Goal: Information Seeking & Learning: Learn about a topic

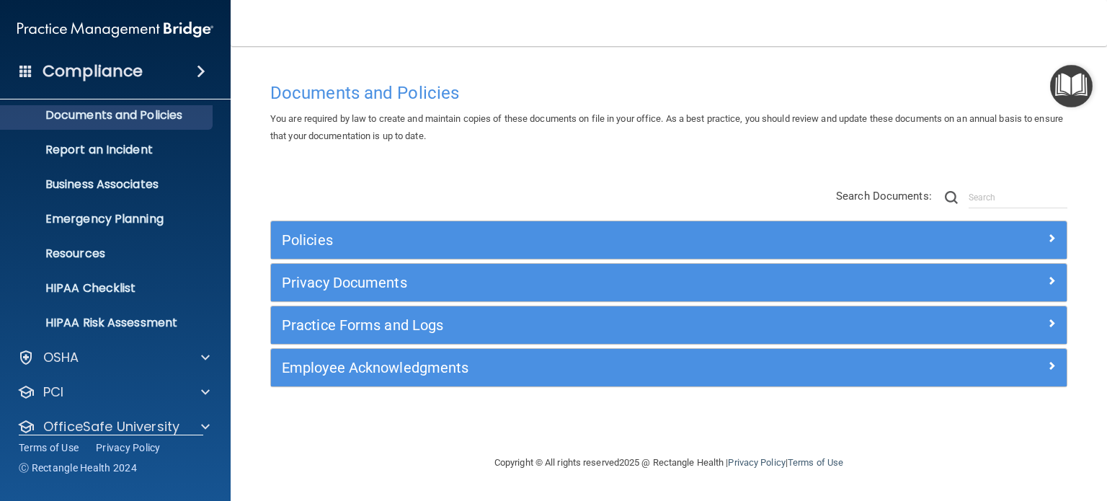
scroll to position [97, 0]
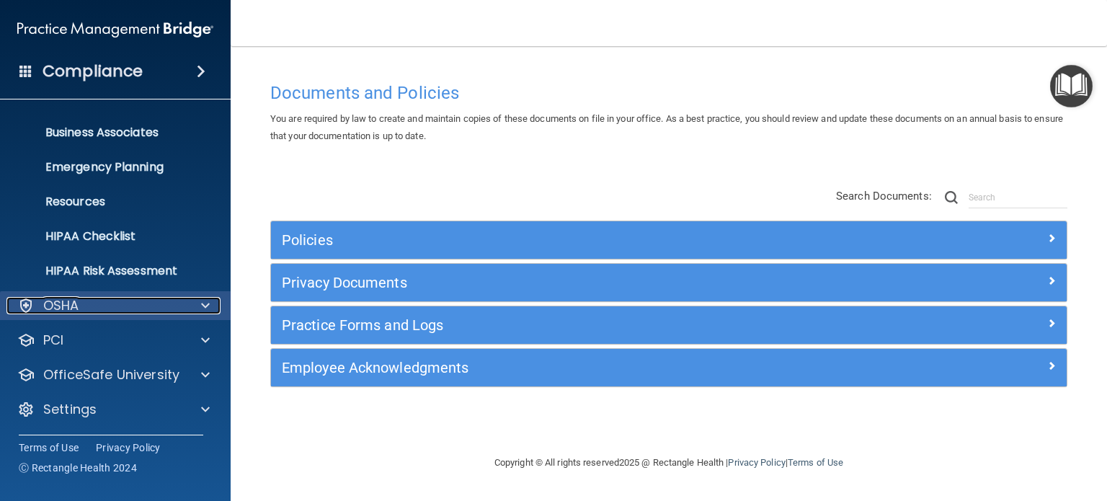
click at [89, 298] on div "OSHA" at bounding box center [95, 305] width 179 height 17
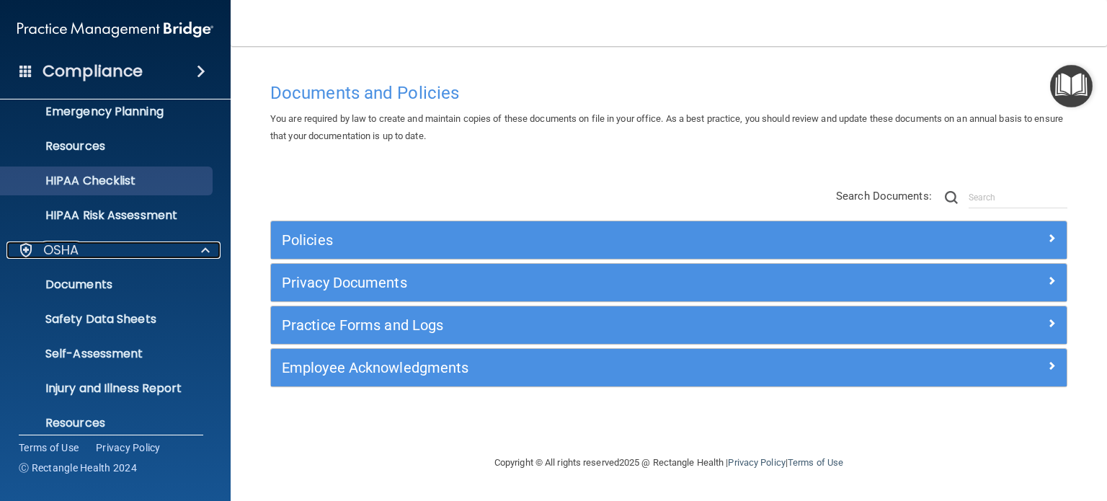
scroll to position [241, 0]
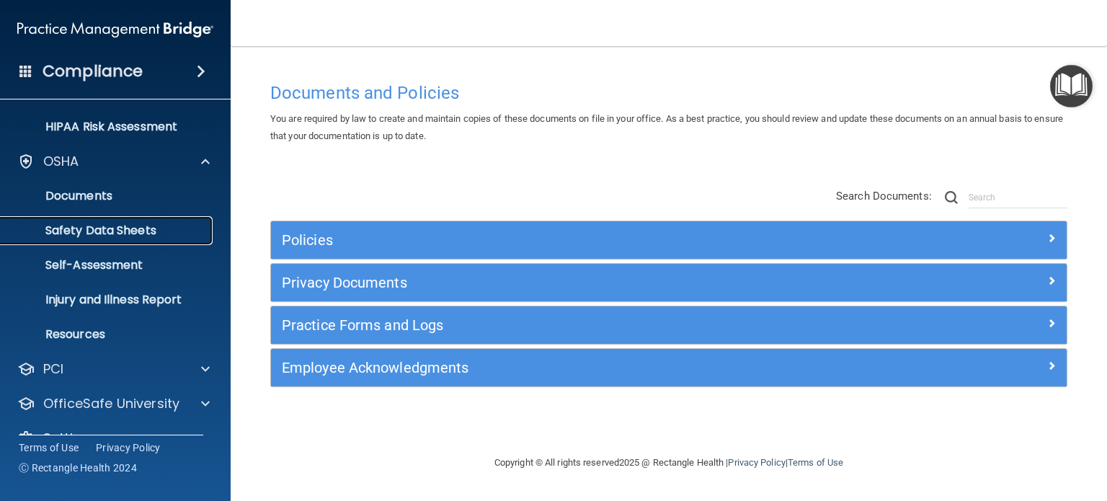
click at [128, 226] on p "Safety Data Sheets" at bounding box center [107, 230] width 197 height 14
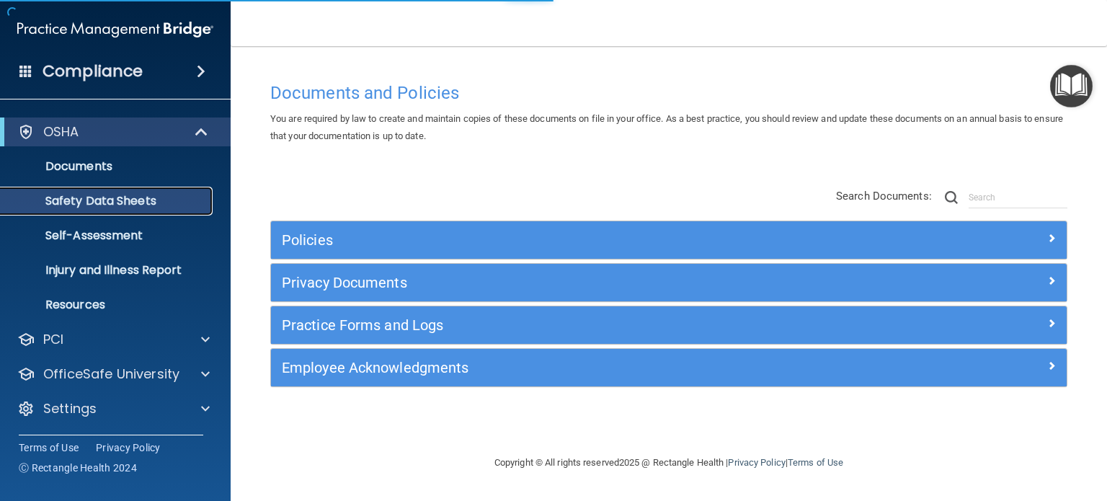
scroll to position [27, 0]
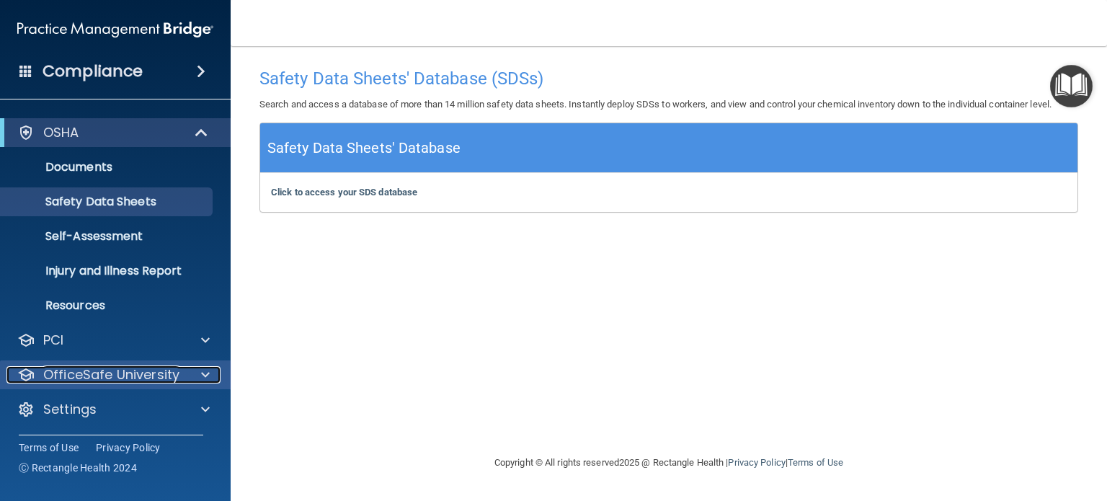
click at [124, 370] on p "OfficeSafe University" at bounding box center [111, 374] width 136 height 17
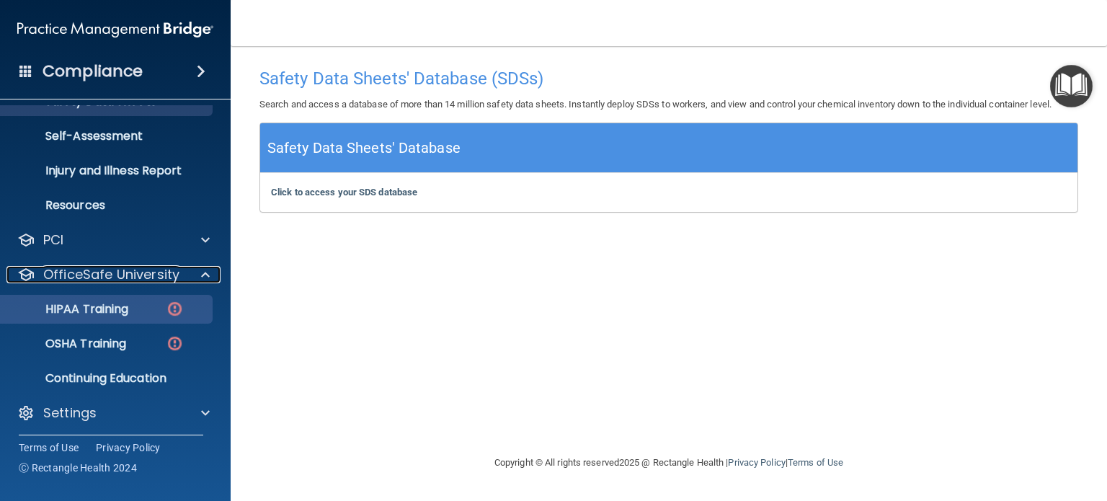
scroll to position [131, 0]
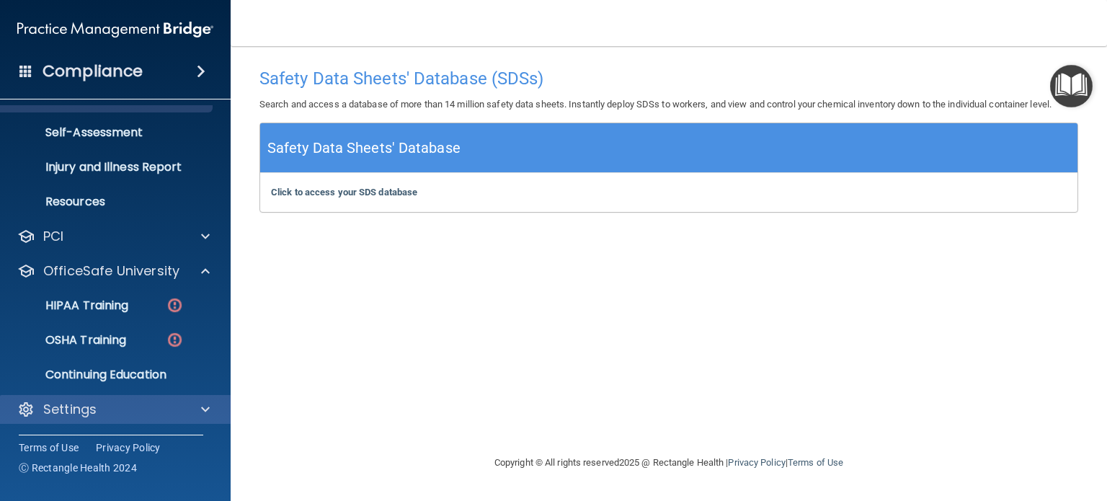
click at [110, 398] on div "Settings" at bounding box center [115, 409] width 231 height 29
click at [104, 406] on div "Settings" at bounding box center [95, 409] width 179 height 17
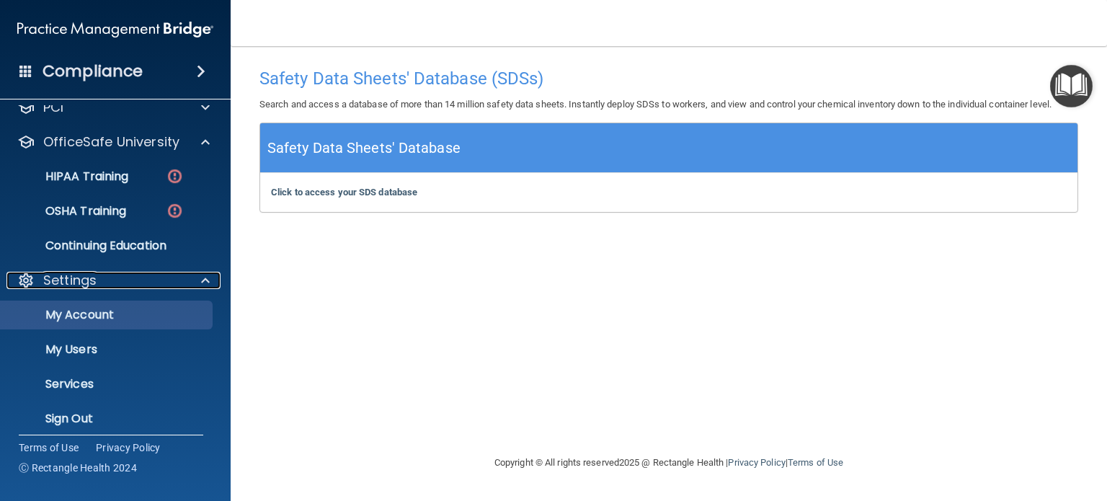
scroll to position [269, 0]
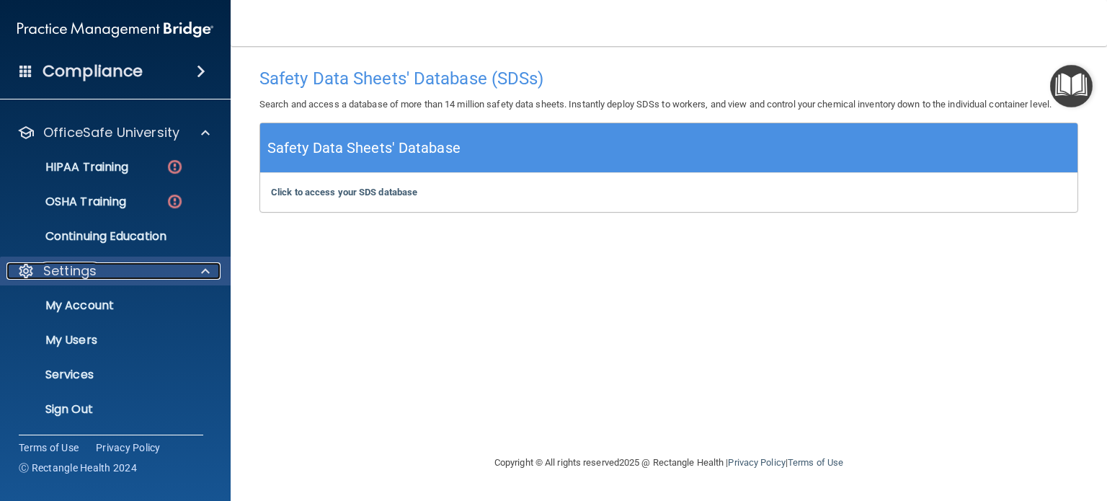
click at [133, 274] on div "Settings" at bounding box center [95, 270] width 179 height 17
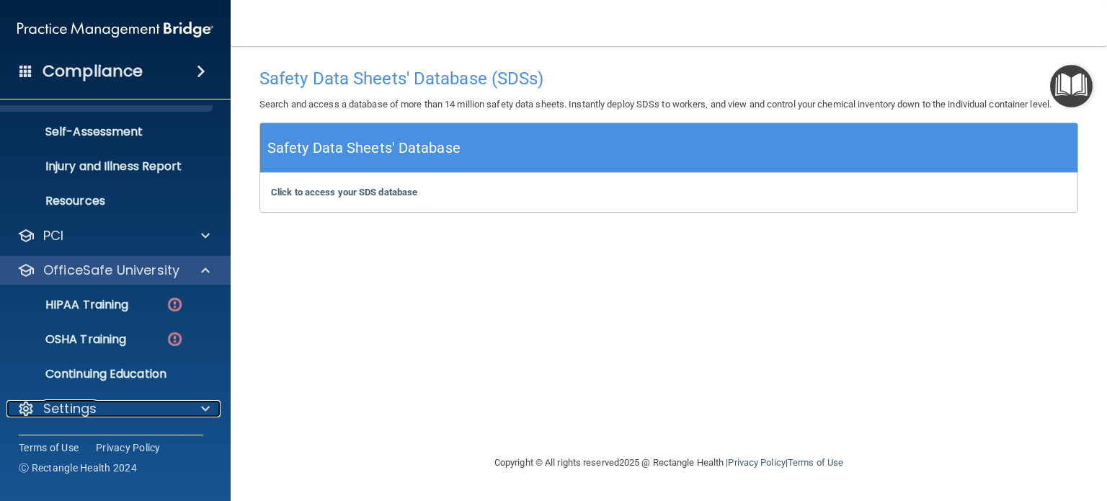
scroll to position [131, 0]
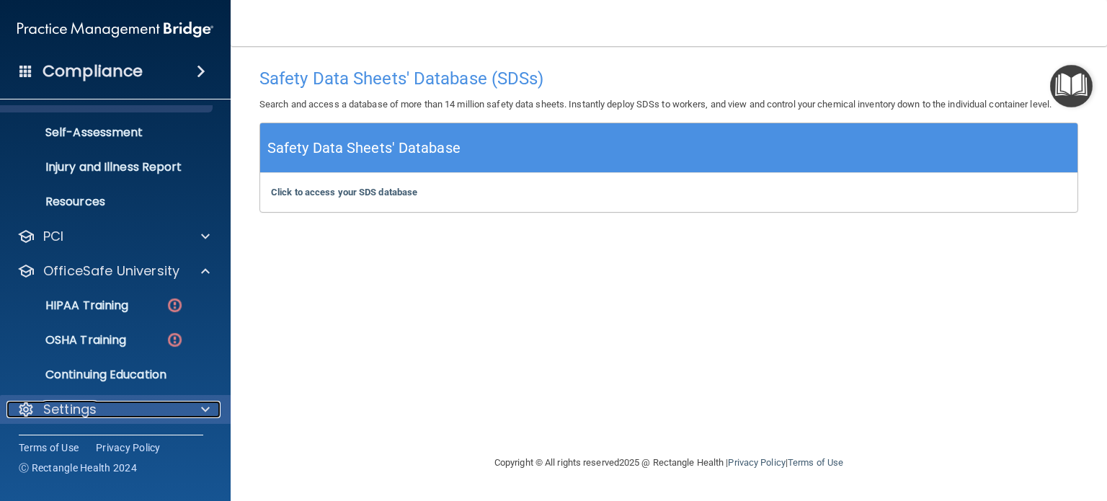
click at [114, 416] on div "Settings" at bounding box center [95, 409] width 179 height 17
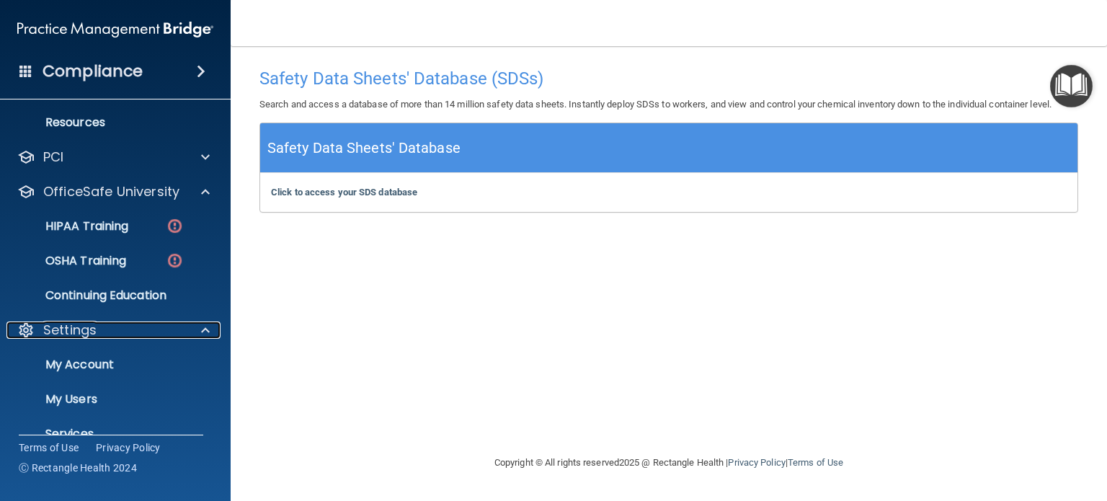
scroll to position [269, 0]
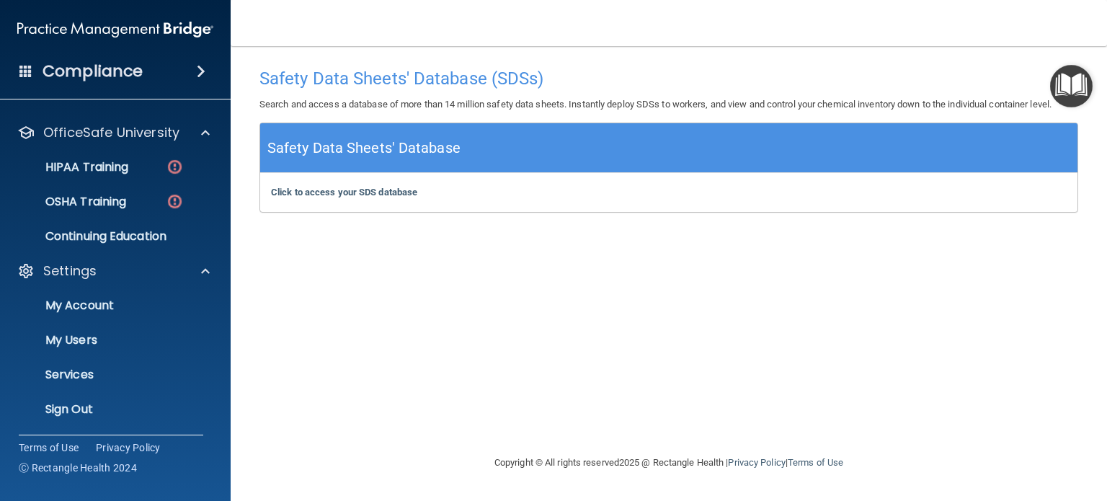
click at [123, 286] on ul "My Account My Users Services Sign Out" at bounding box center [116, 354] width 261 height 138
click at [115, 311] on p "My Account" at bounding box center [107, 305] width 197 height 14
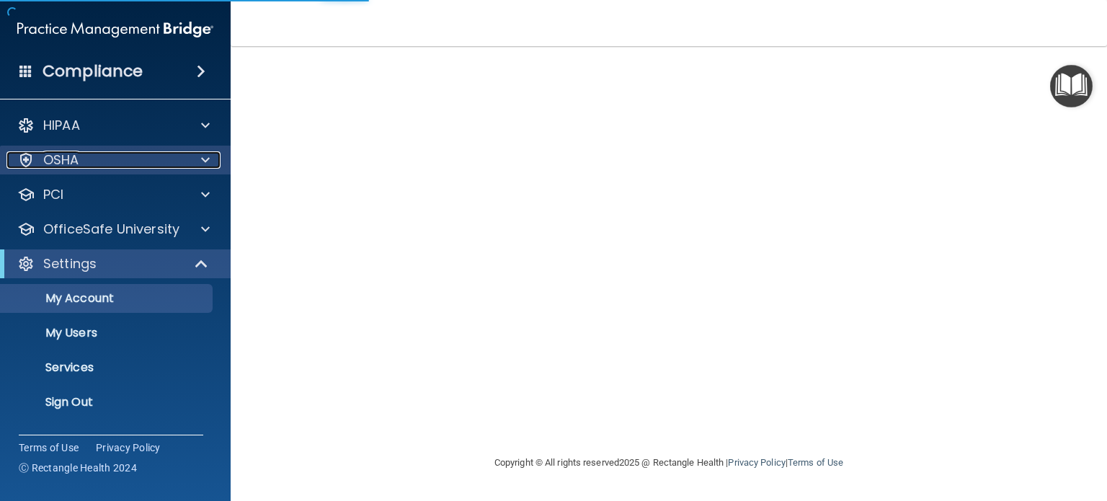
click at [106, 161] on div "OSHA" at bounding box center [95, 159] width 179 height 17
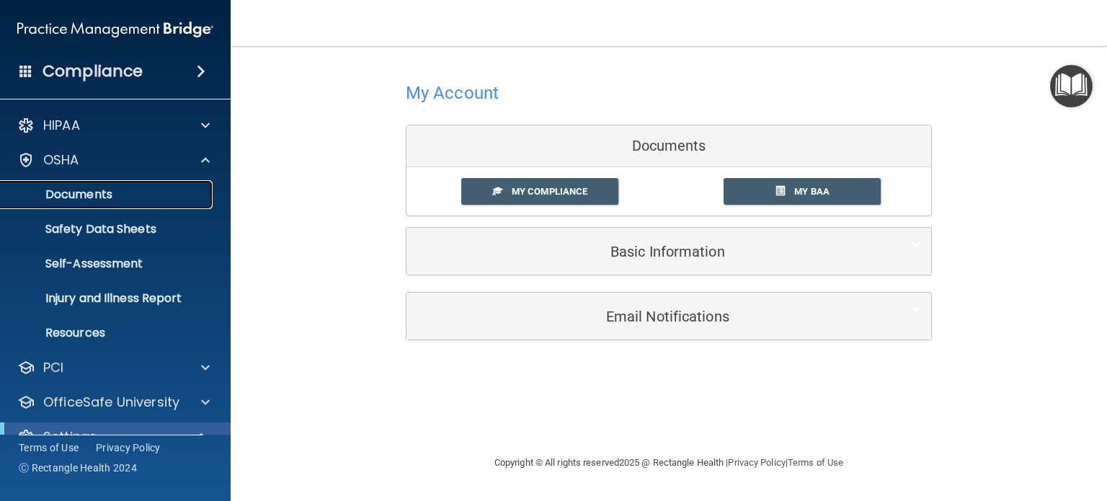
click at [96, 187] on p "Documents" at bounding box center [107, 194] width 197 height 14
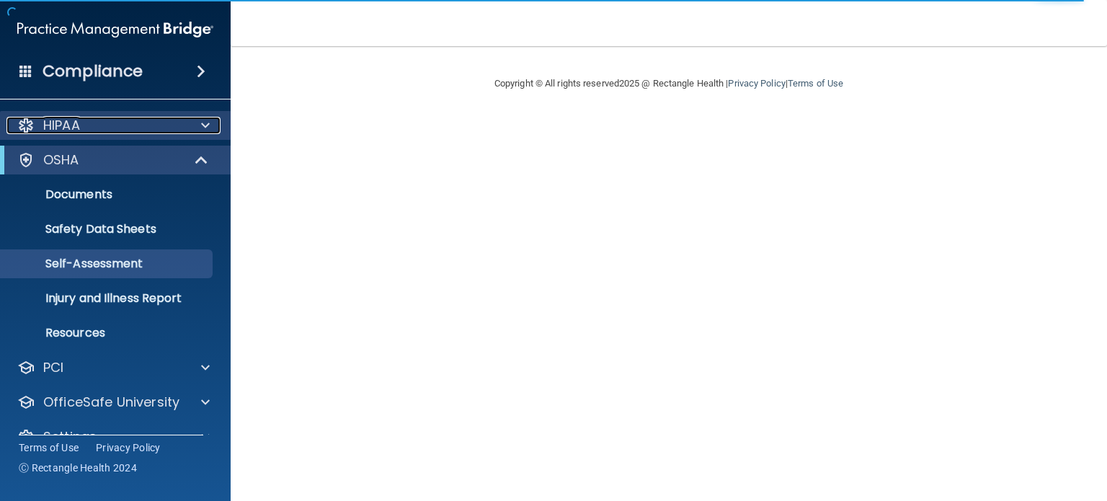
click at [96, 133] on div "HIPAA" at bounding box center [95, 125] width 179 height 17
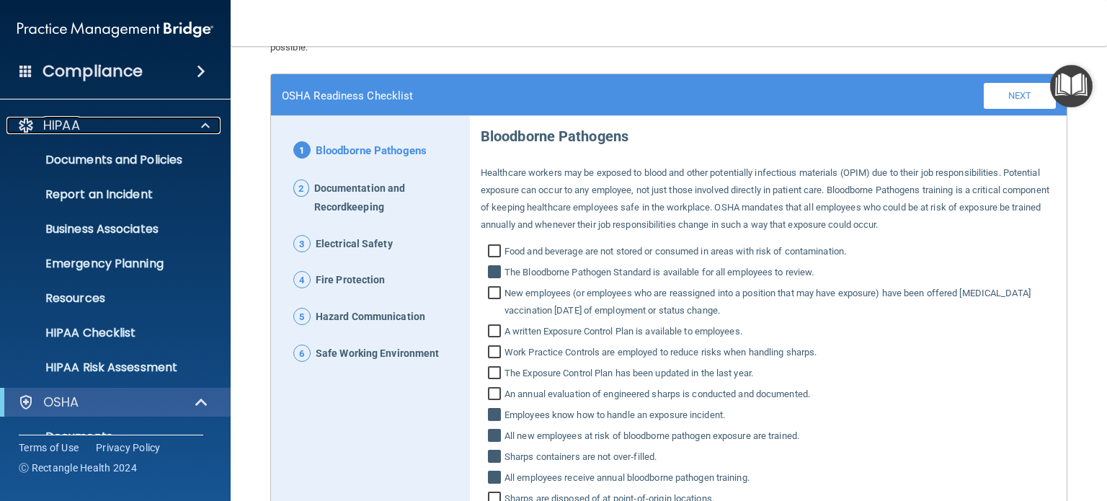
scroll to position [72, 0]
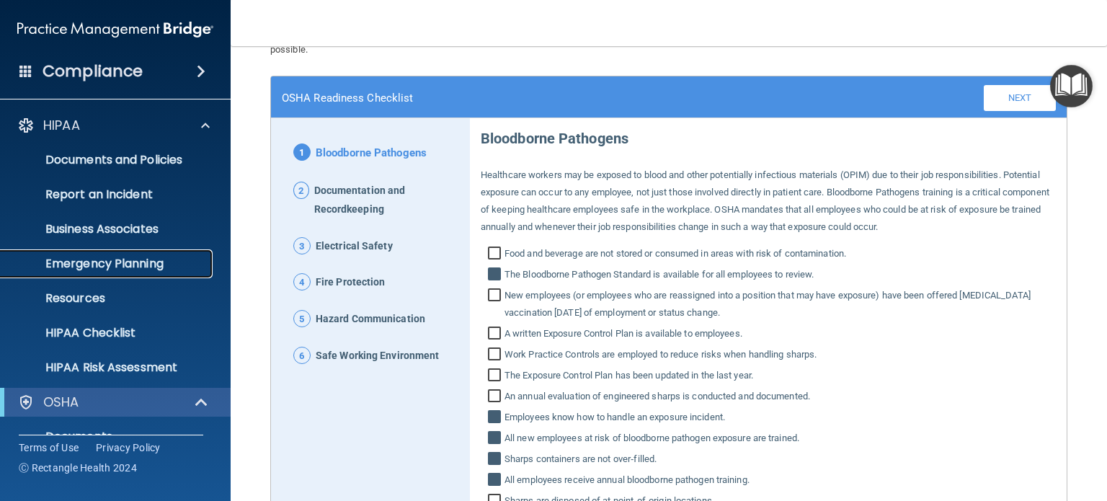
click at [128, 262] on p "Emergency Planning" at bounding box center [107, 263] width 197 height 14
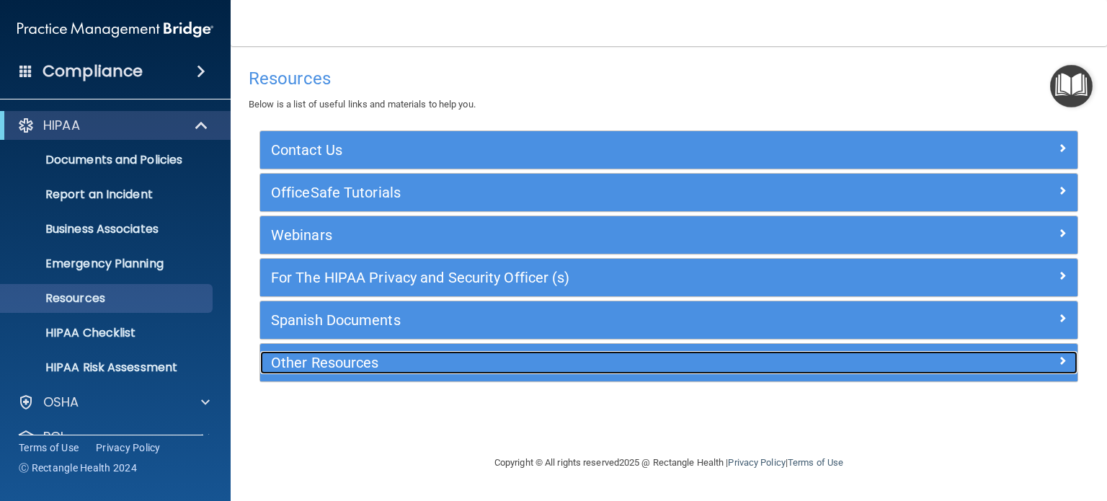
click at [524, 365] on h5 "Other Resources" at bounding box center [566, 362] width 591 height 16
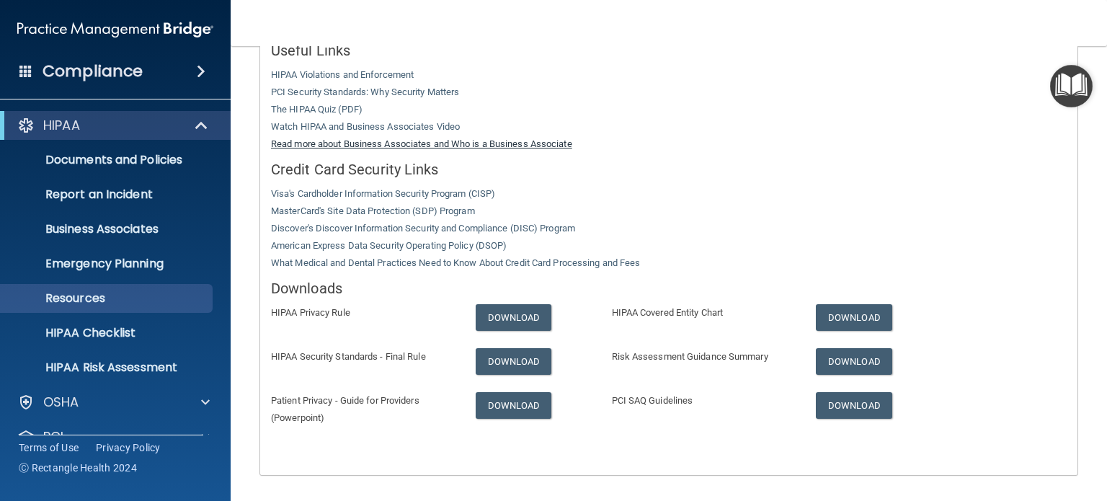
scroll to position [344, 0]
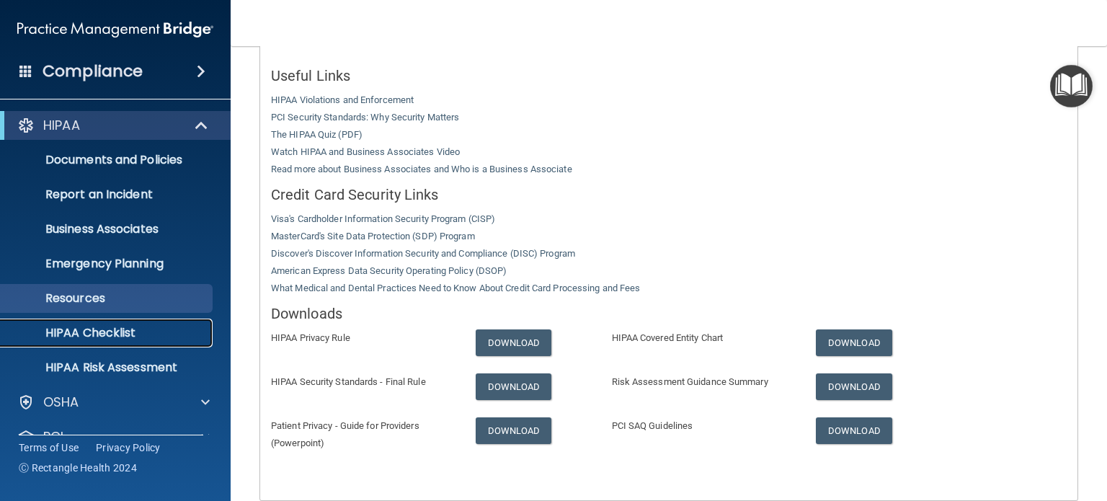
click at [73, 319] on link "HIPAA Checklist" at bounding box center [99, 332] width 227 height 29
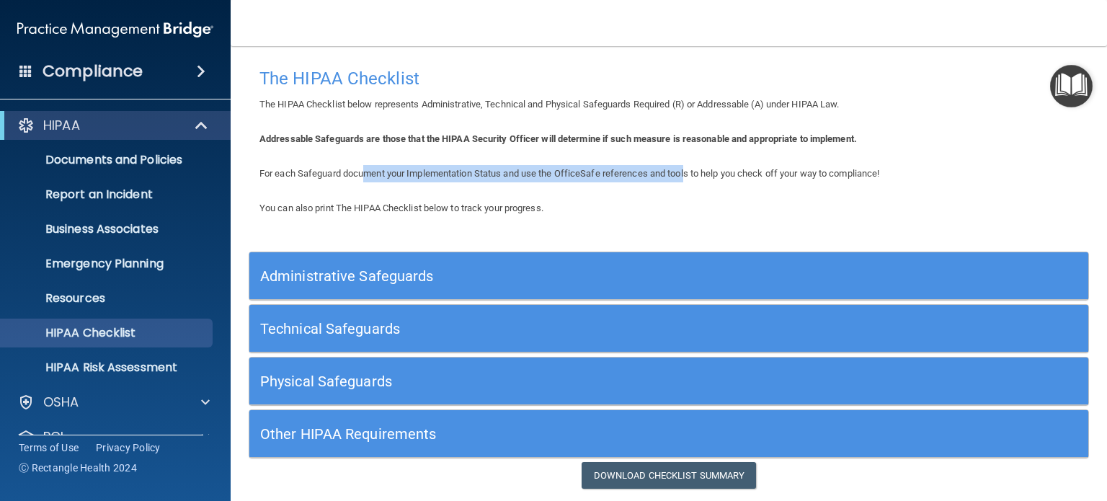
drag, startPoint x: 400, startPoint y: 175, endPoint x: 688, endPoint y: 179, distance: 288.2
click at [688, 179] on span "For each Safeguard document your Implementation Status and use the OfficeSafe r…" at bounding box center [569, 173] width 620 height 11
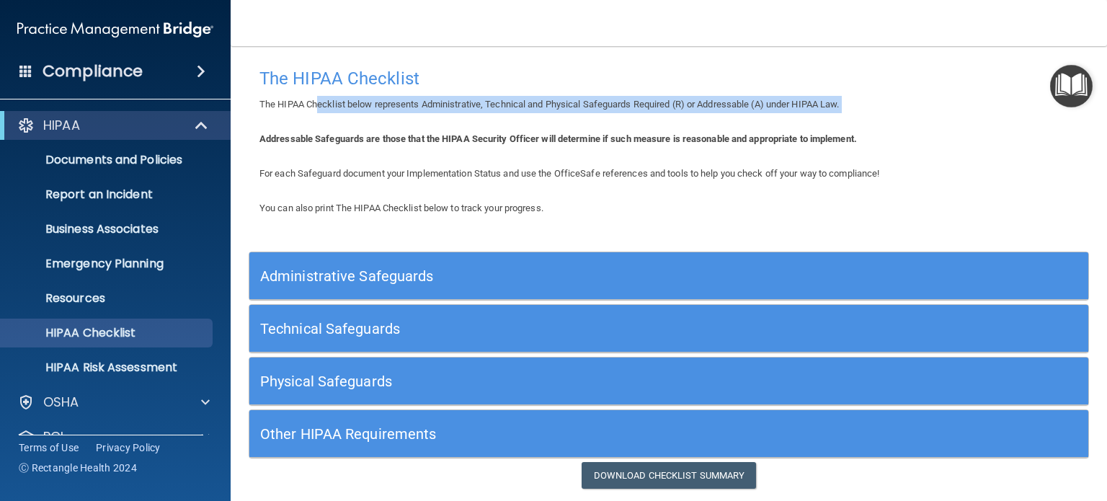
drag, startPoint x: 311, startPoint y: 105, endPoint x: 647, endPoint y: 117, distance: 336.0
click at [647, 117] on div "The HIPAA Checklist The HIPAA Checklist below represents Administrative, Techni…" at bounding box center [668, 275] width 818 height 428
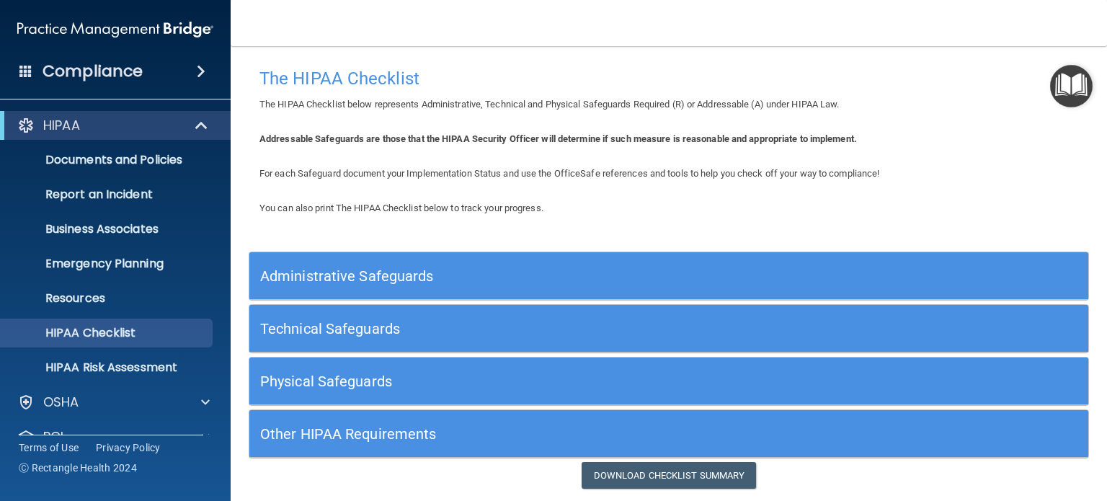
click at [398, 277] on h5 "Administrative Safeguards" at bounding box center [563, 276] width 607 height 16
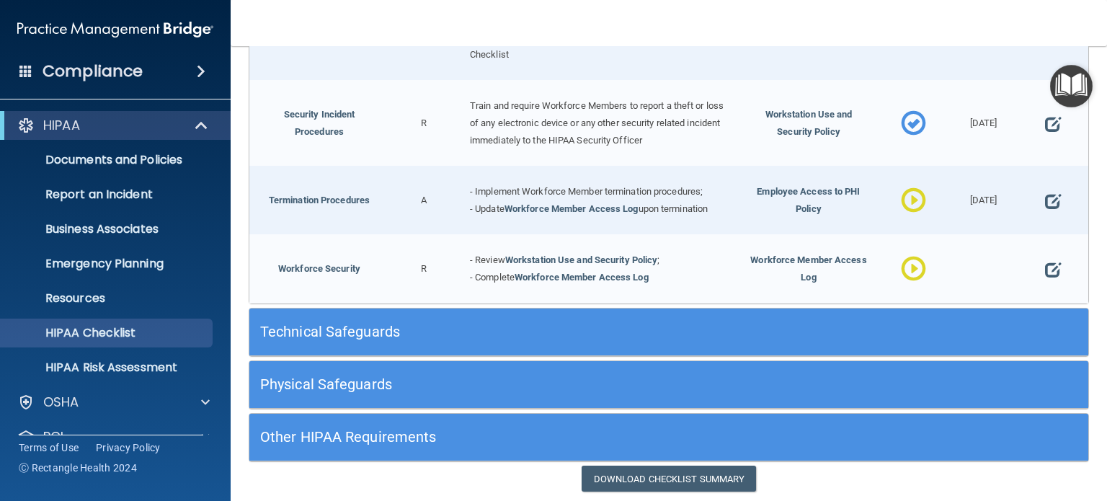
scroll to position [1369, 0]
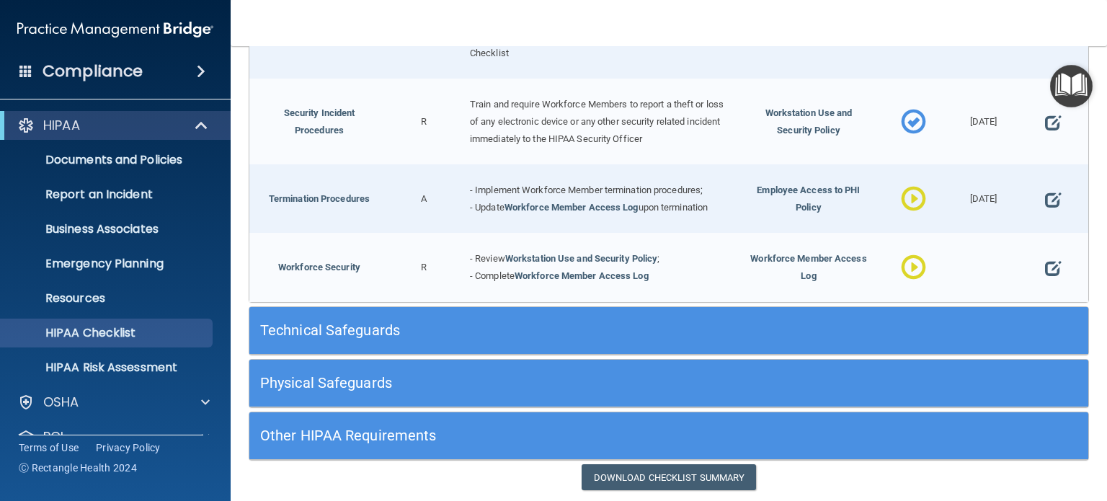
click at [432, 328] on h5 "Technical Safeguards" at bounding box center [563, 330] width 607 height 16
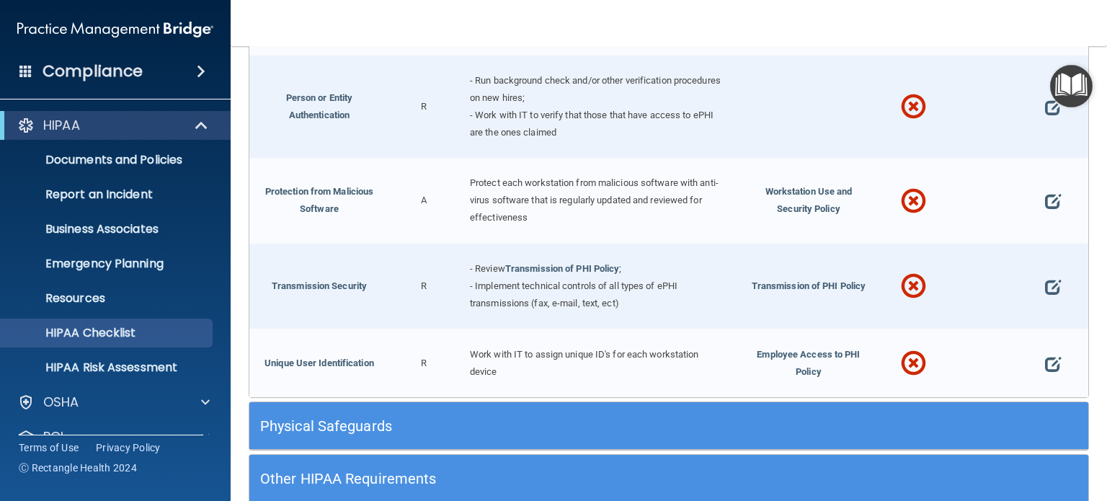
scroll to position [2543, 0]
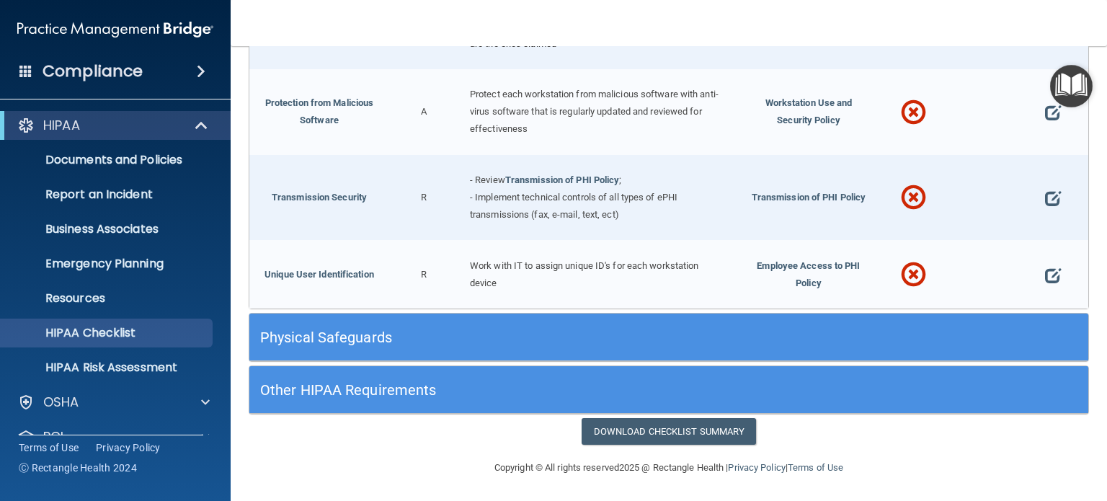
click at [389, 349] on div "Physical Safeguards" at bounding box center [563, 337] width 629 height 32
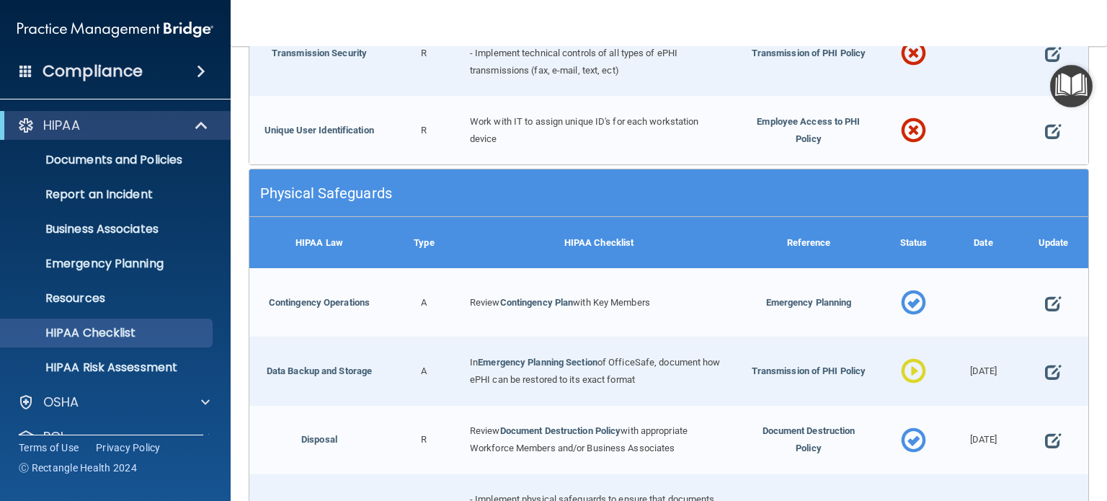
scroll to position [2759, 0]
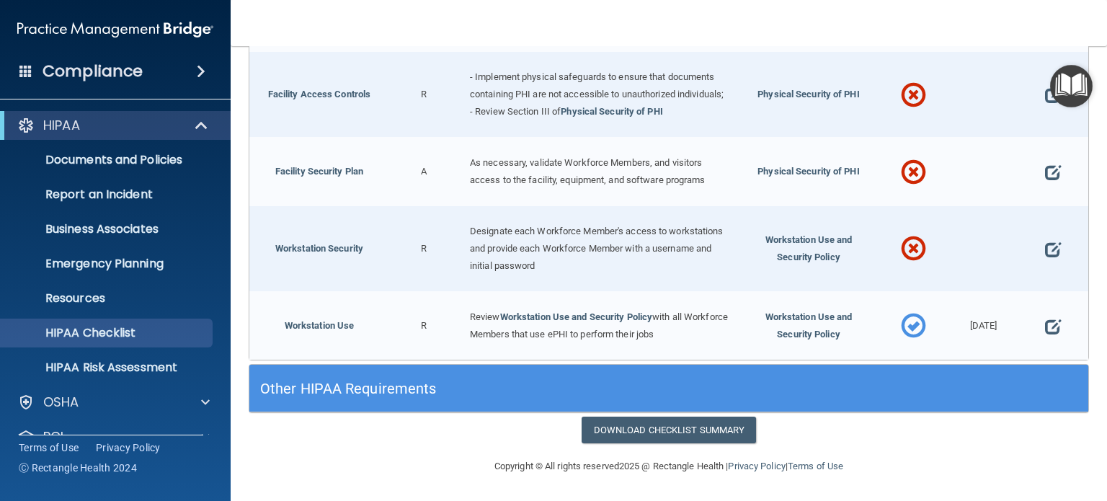
click at [416, 385] on h5 "Other HIPAA Requirements" at bounding box center [563, 388] width 607 height 16
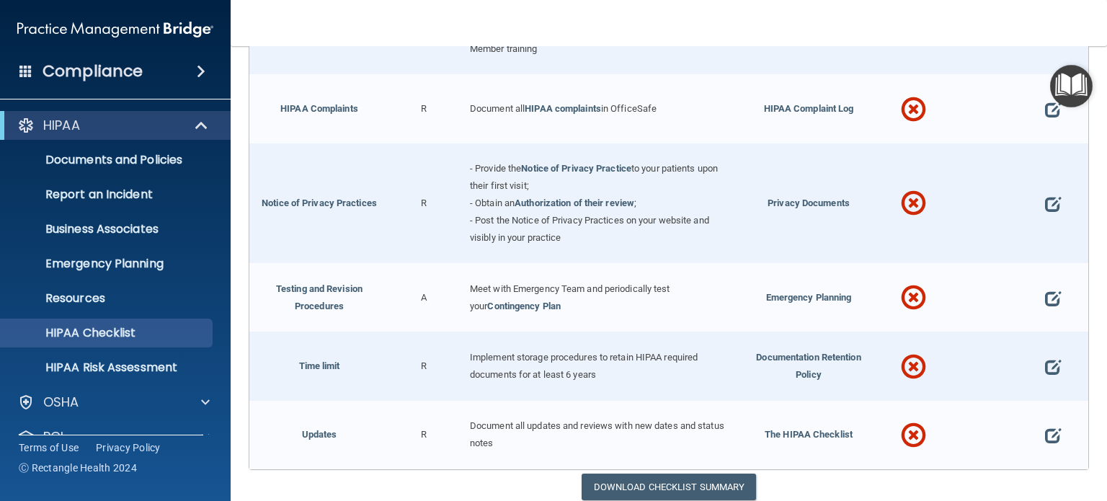
scroll to position [3885, 0]
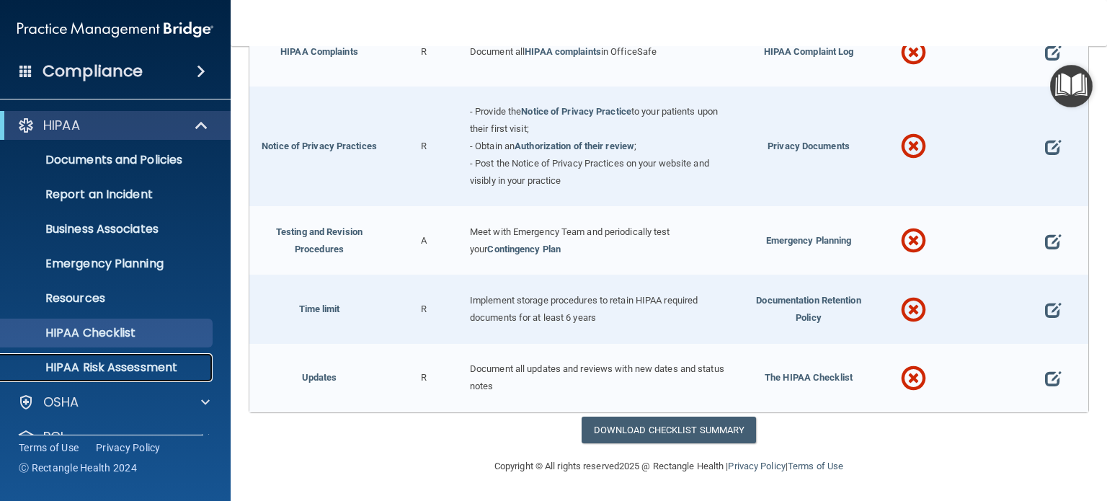
click at [68, 365] on p "HIPAA Risk Assessment" at bounding box center [107, 367] width 197 height 14
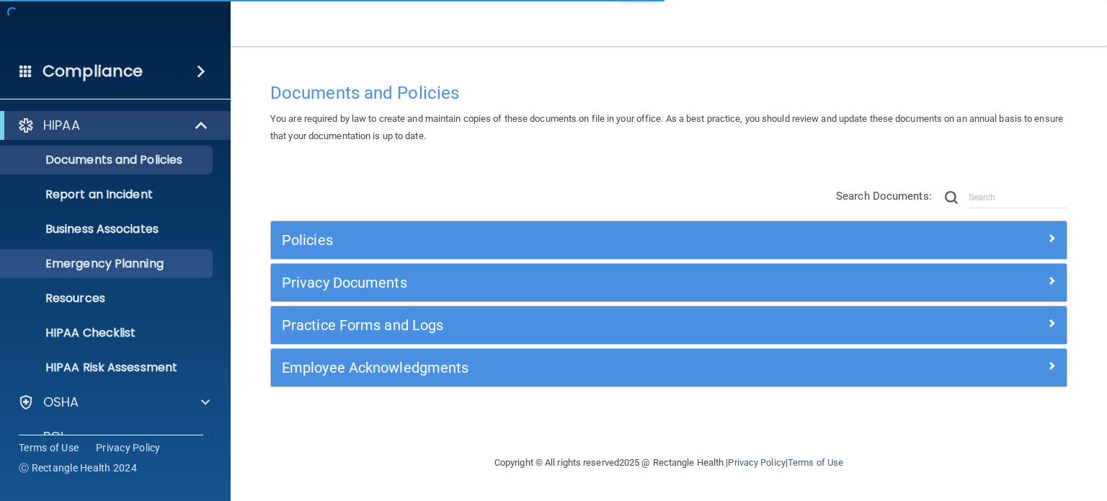
scroll to position [97, 0]
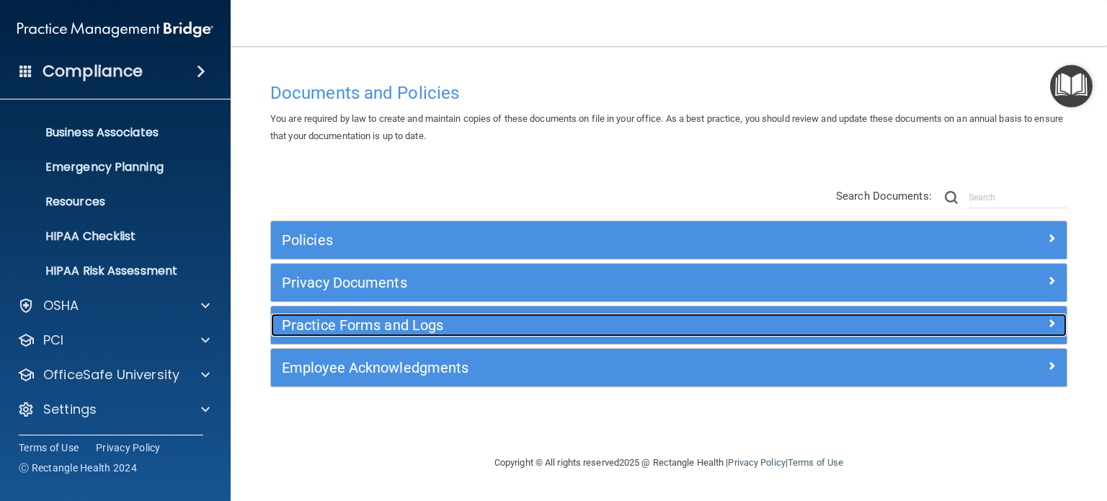
click at [410, 325] on h5 "Practice Forms and Logs" at bounding box center [569, 325] width 575 height 16
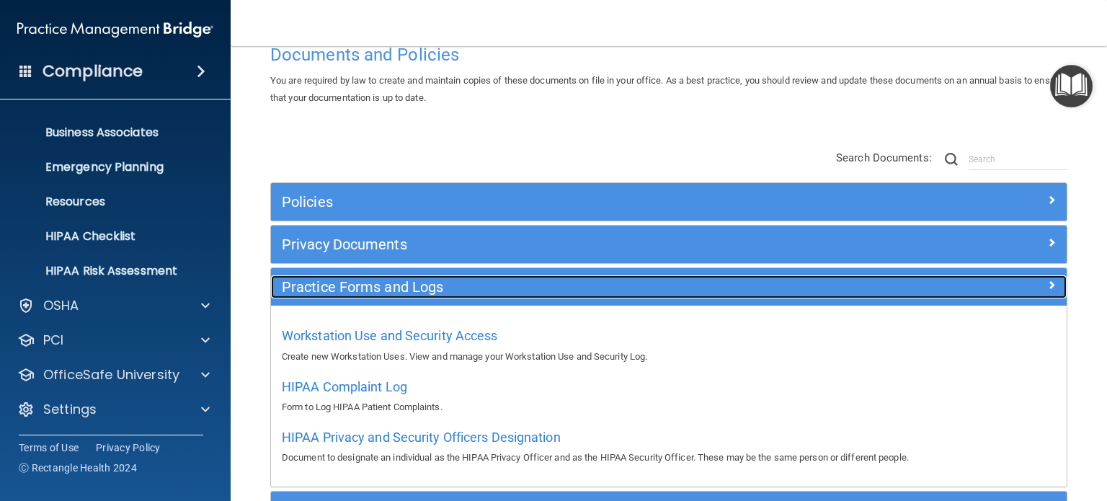
scroll to position [72, 0]
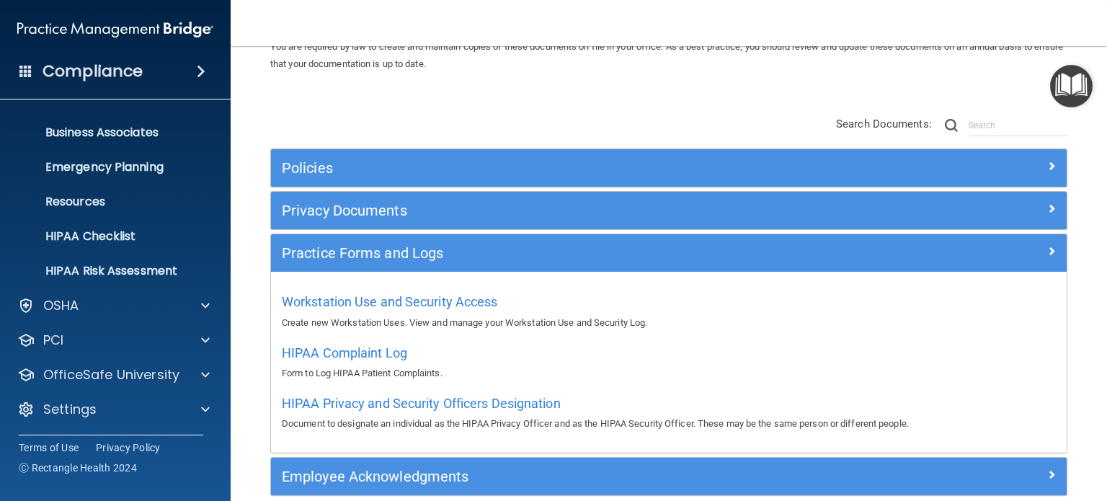
click at [472, 222] on div "Privacy Documents" at bounding box center [668, 210] width 795 height 37
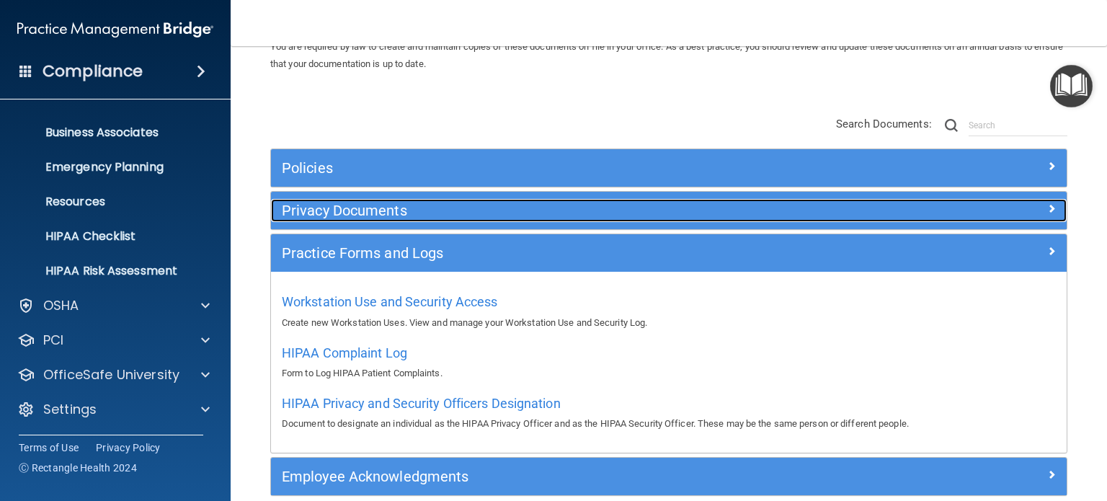
click at [471, 216] on h5 "Privacy Documents" at bounding box center [569, 210] width 575 height 16
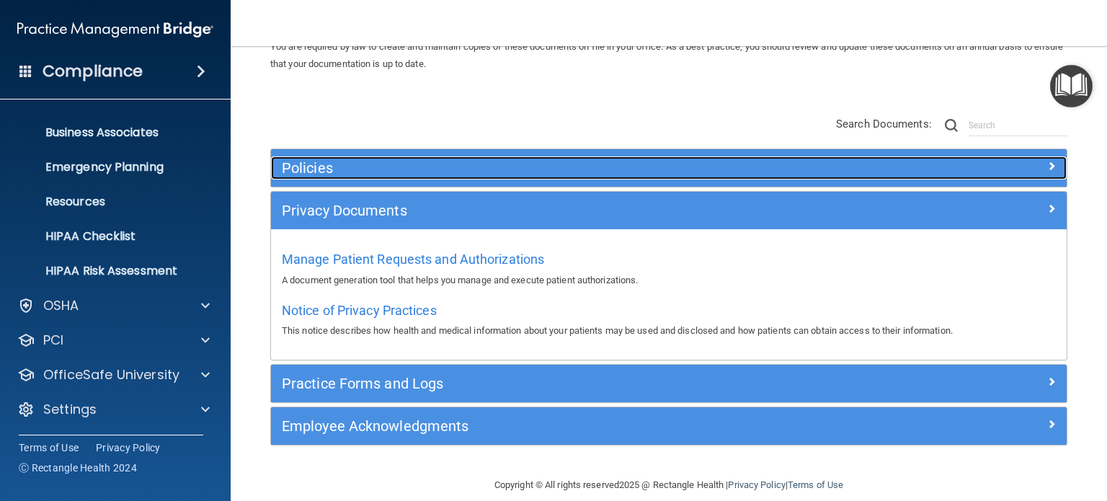
click at [460, 177] on div "Policies" at bounding box center [569, 167] width 597 height 23
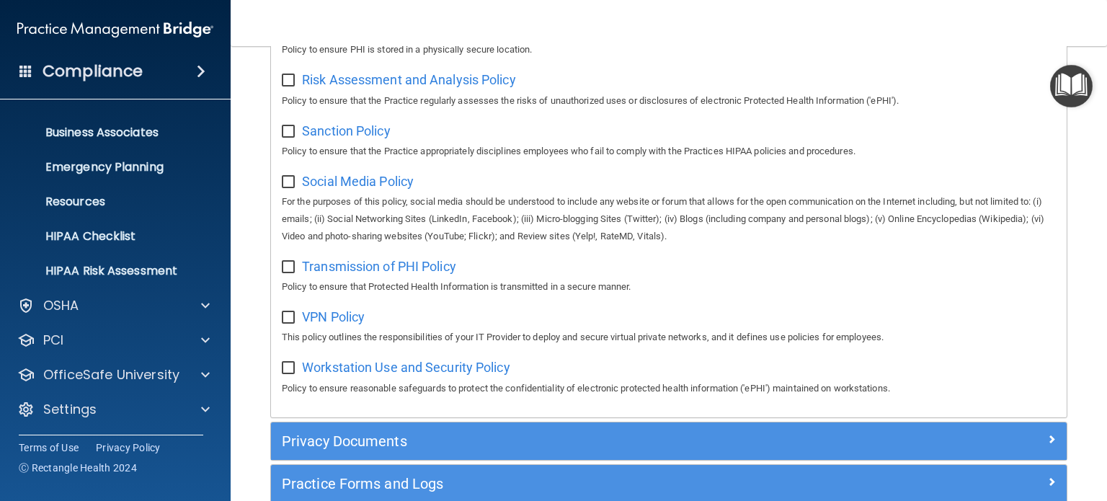
scroll to position [1163, 0]
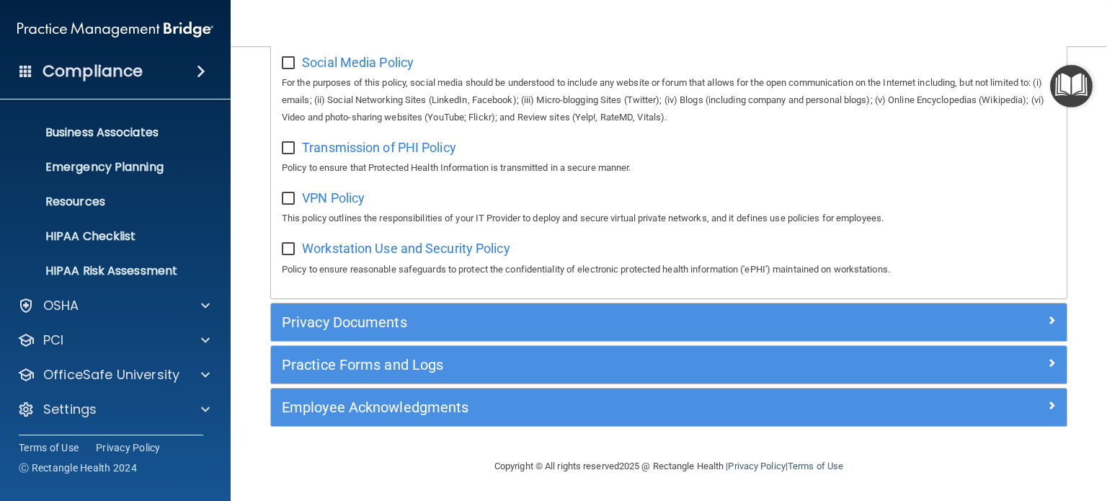
click at [473, 390] on div "Employee Acknowledgments" at bounding box center [668, 406] width 795 height 37
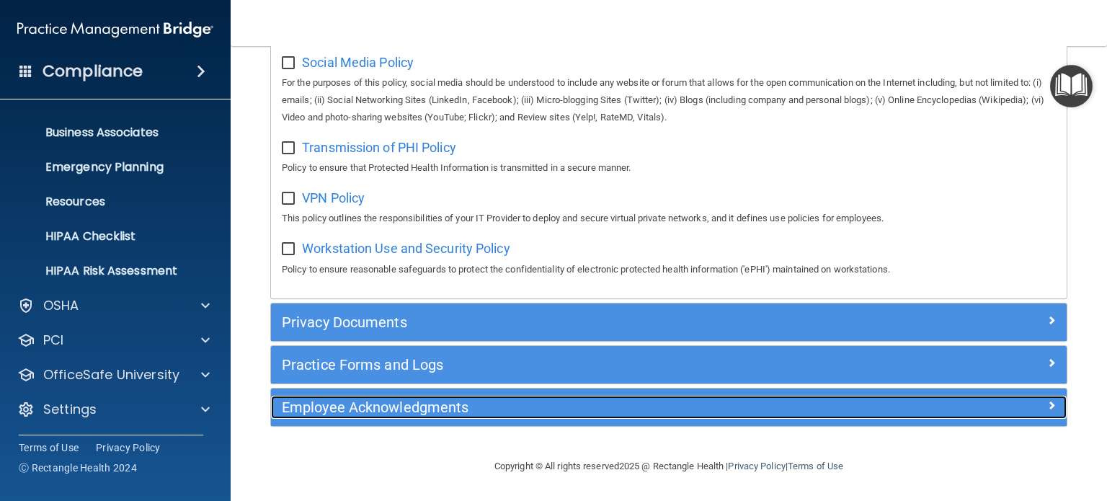
click at [473, 399] on h5 "Employee Acknowledgments" at bounding box center [569, 407] width 575 height 16
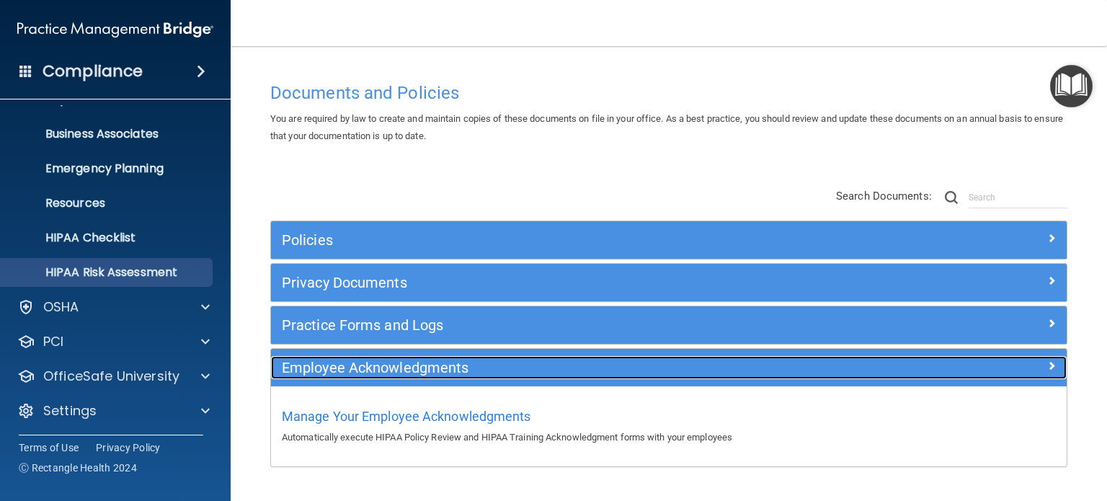
scroll to position [97, 0]
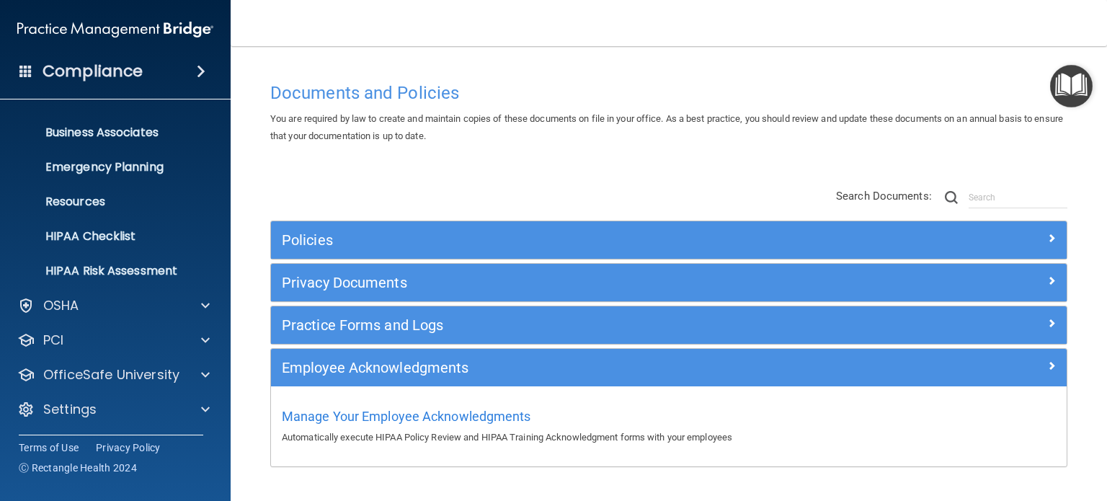
click at [1069, 83] on img "Open Resource Center" at bounding box center [1071, 86] width 43 height 43
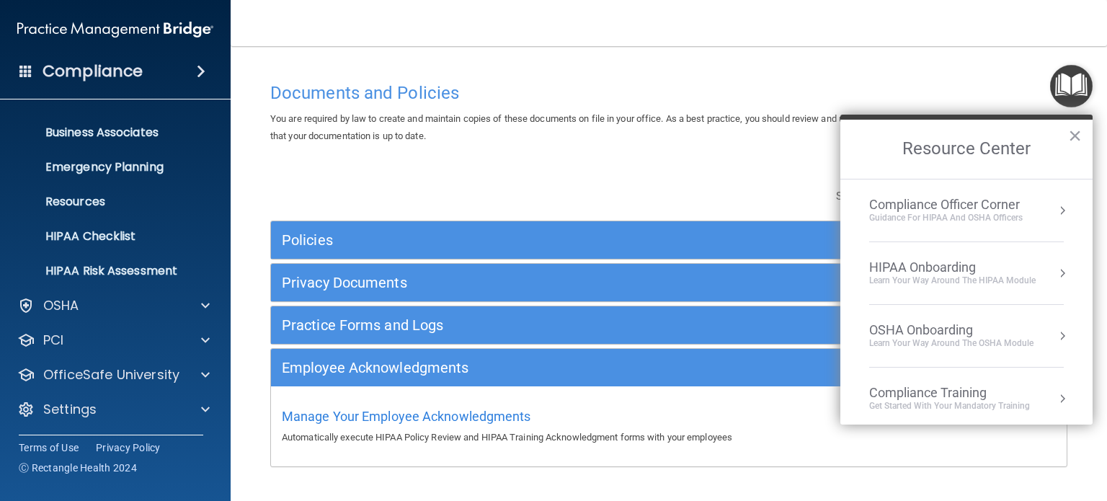
click at [997, 204] on div "Compliance Officer Corner" at bounding box center [945, 205] width 153 height 16
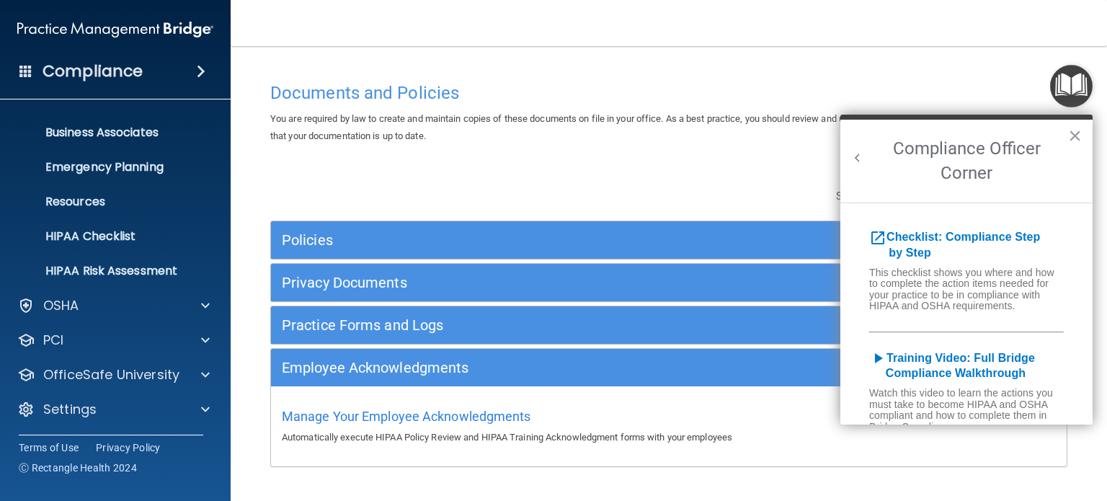
scroll to position [0, 0]
click at [860, 164] on button "Back to Resource Center Home" at bounding box center [857, 158] width 14 height 14
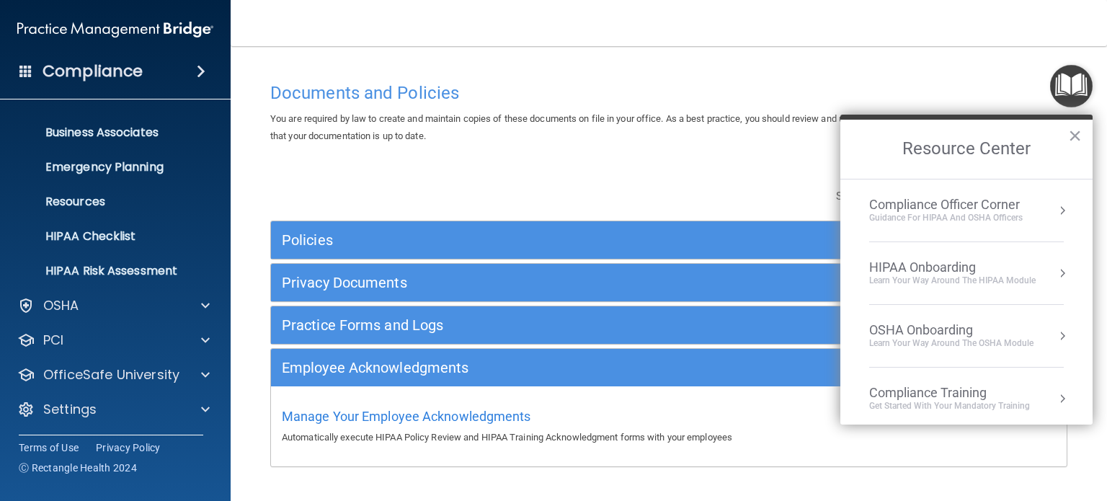
scroll to position [141, 0]
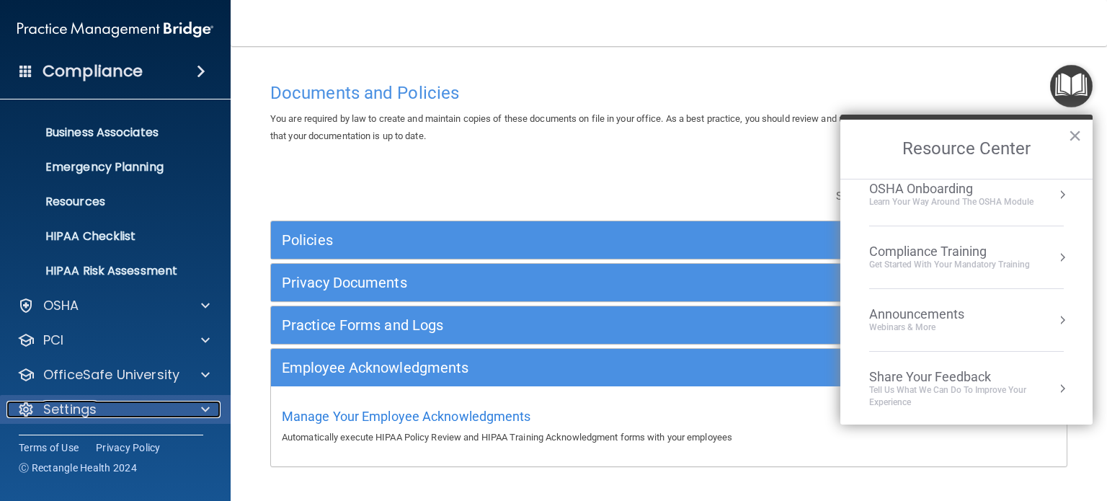
click at [75, 403] on p "Settings" at bounding box center [69, 409] width 53 height 17
click at [112, 402] on div "Settings" at bounding box center [95, 409] width 179 height 17
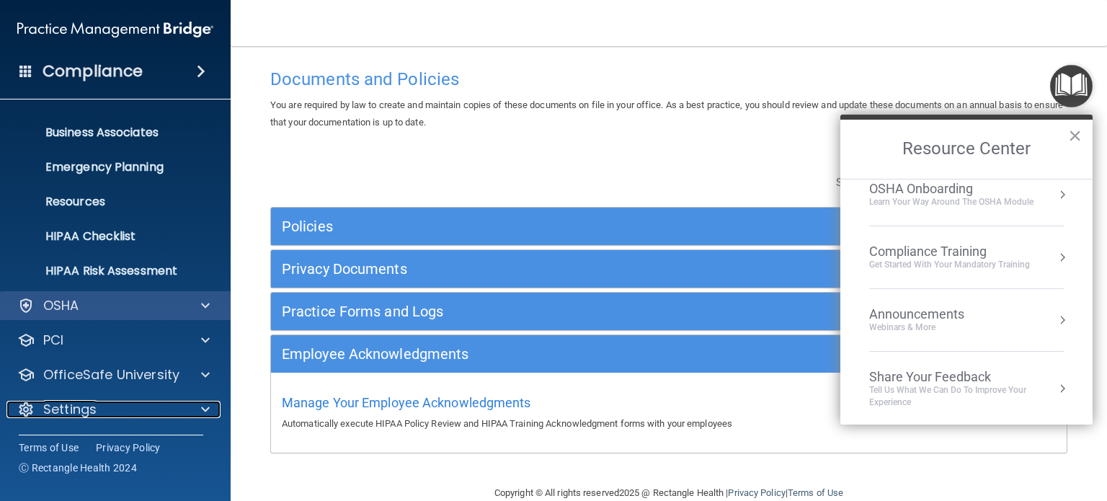
scroll to position [38, 0]
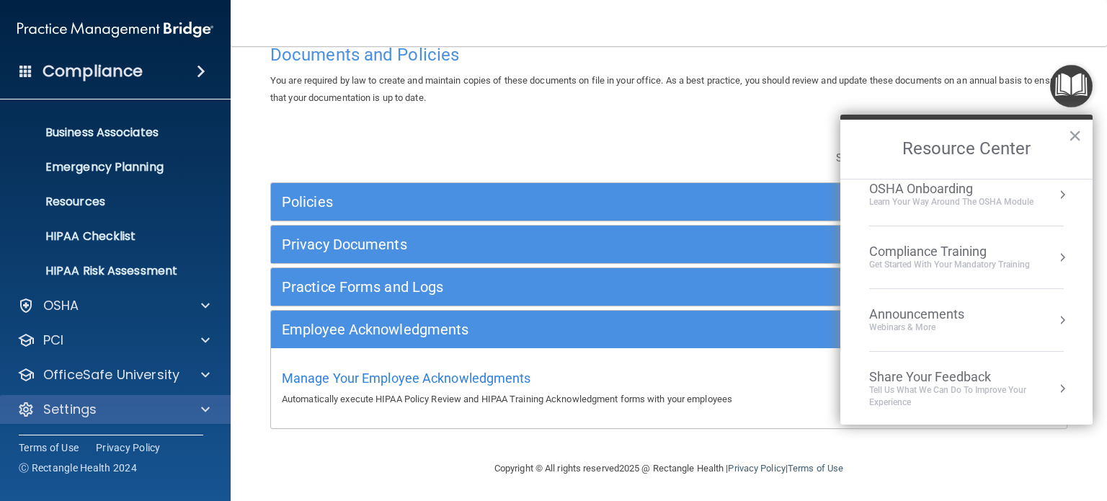
drag, startPoint x: 135, startPoint y: 419, endPoint x: 138, endPoint y: 412, distance: 8.1
click at [135, 417] on div "Settings" at bounding box center [115, 409] width 231 height 29
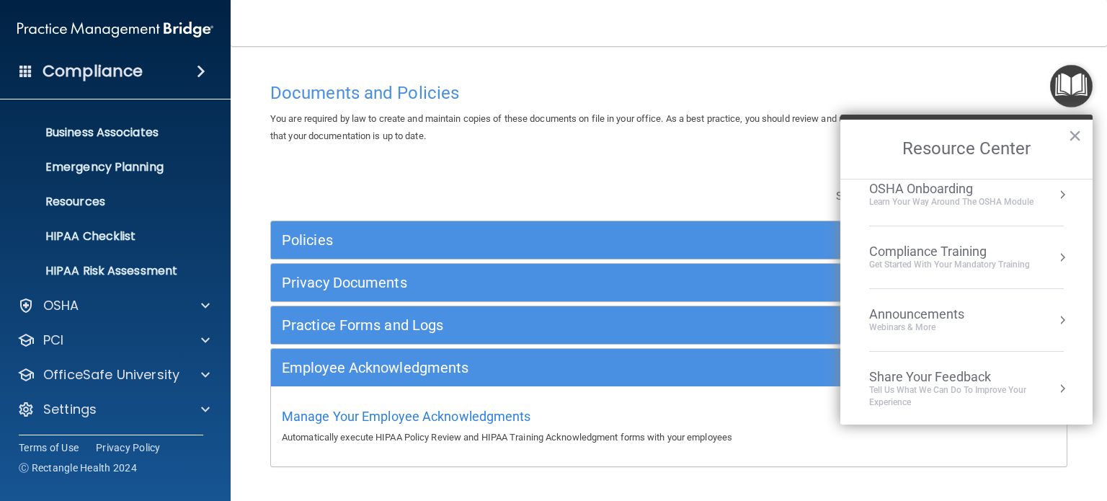
scroll to position [0, 0]
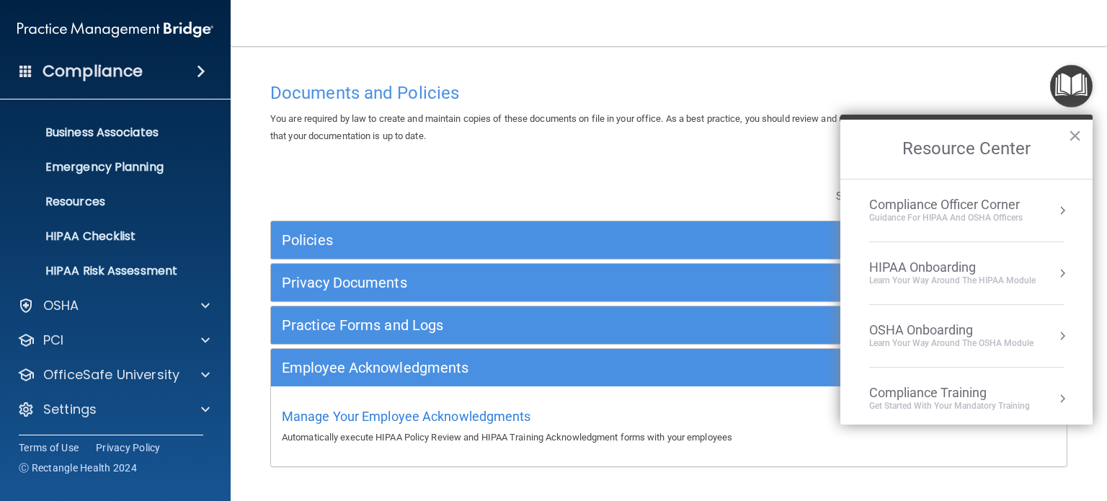
click at [965, 143] on h2 "Resource Center" at bounding box center [966, 149] width 252 height 59
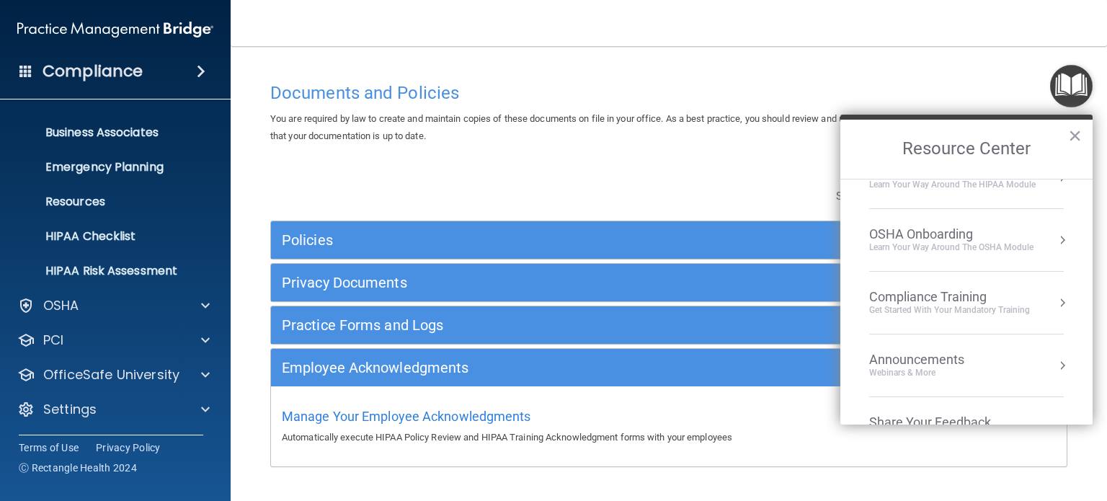
scroll to position [141, 0]
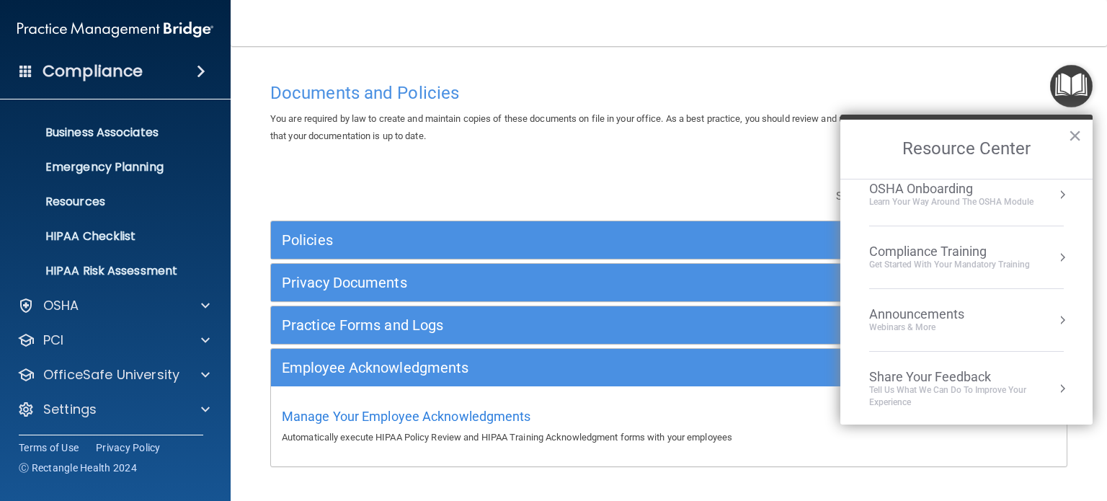
click at [926, 319] on div "Announcements" at bounding box center [931, 314] width 124 height 16
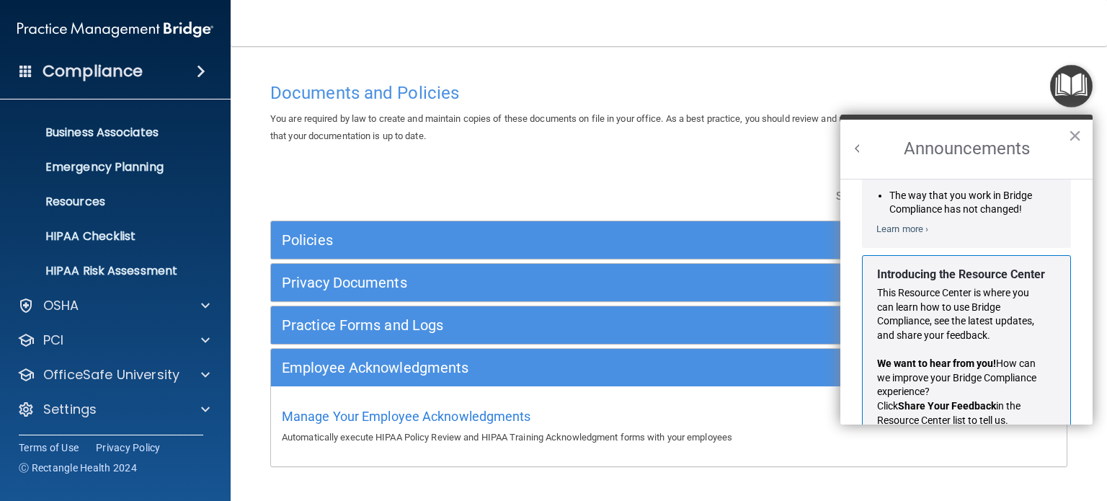
scroll to position [164, 0]
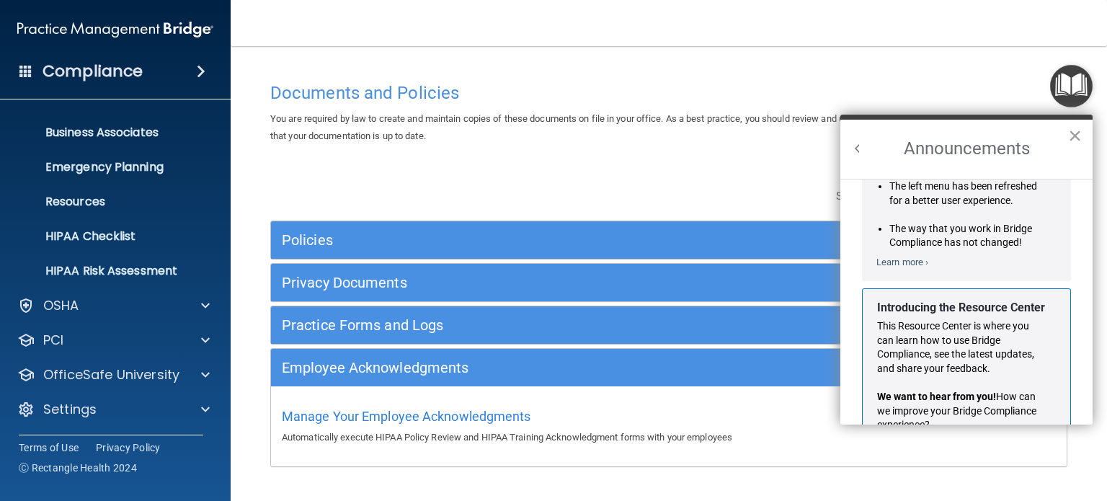
click at [865, 157] on h2 "Announcements" at bounding box center [966, 149] width 252 height 59
click at [860, 147] on button "Back to Resource Center Home" at bounding box center [857, 148] width 14 height 14
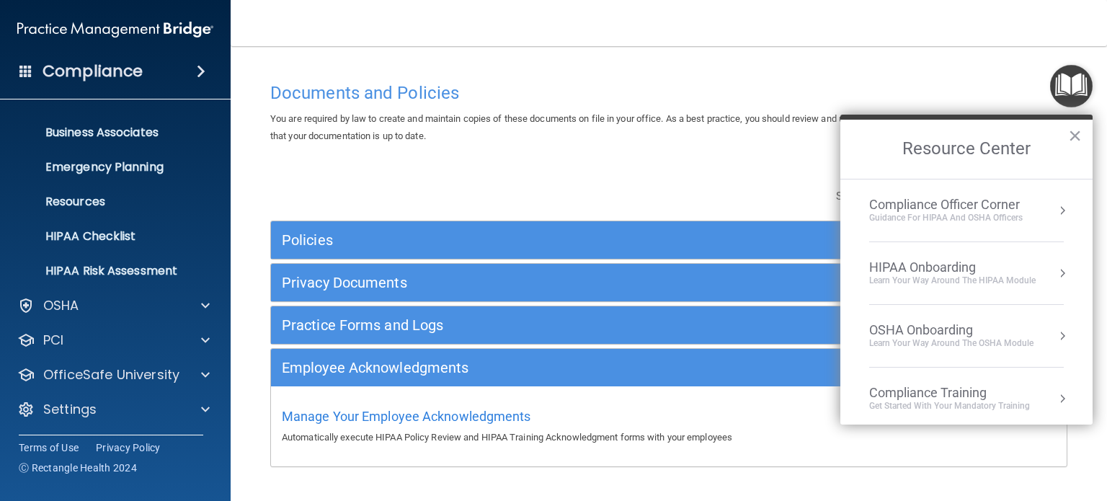
scroll to position [141, 0]
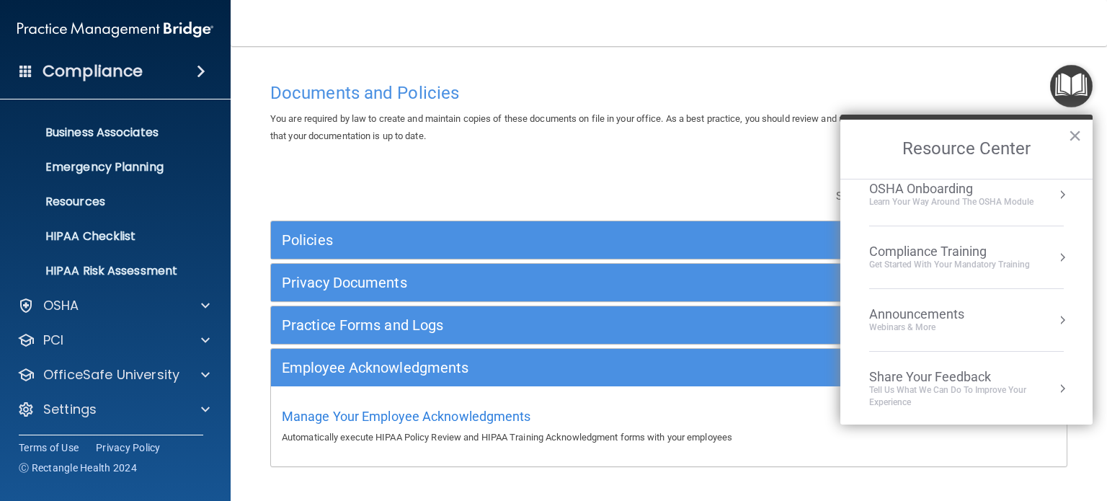
click at [934, 395] on div "Tell Us What We Can Do to Improve Your Experience" at bounding box center [966, 396] width 195 height 24
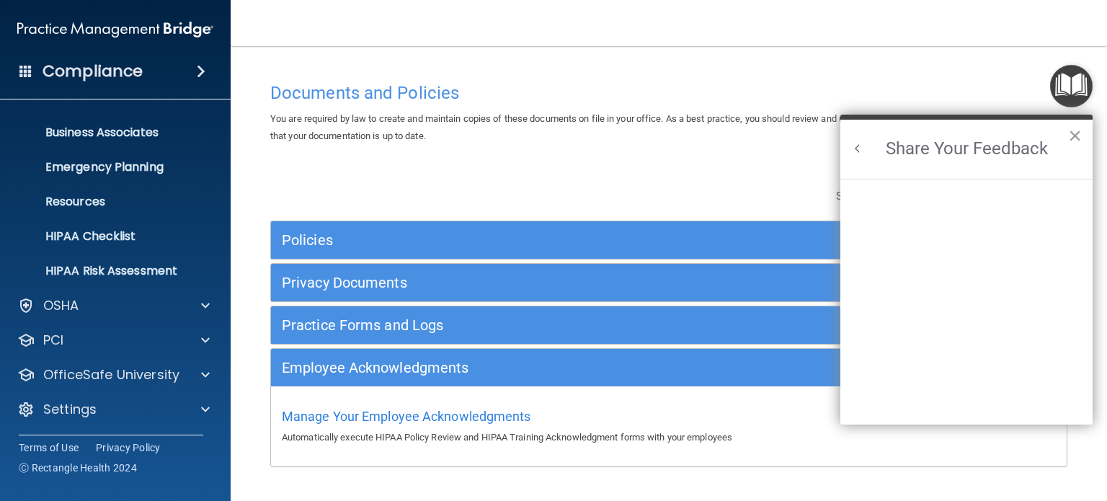
scroll to position [0, 0]
click at [866, 145] on h2 "Share Your Feedback" at bounding box center [966, 149] width 252 height 59
click at [853, 151] on button "Back to Resource Center Home" at bounding box center [857, 148] width 14 height 14
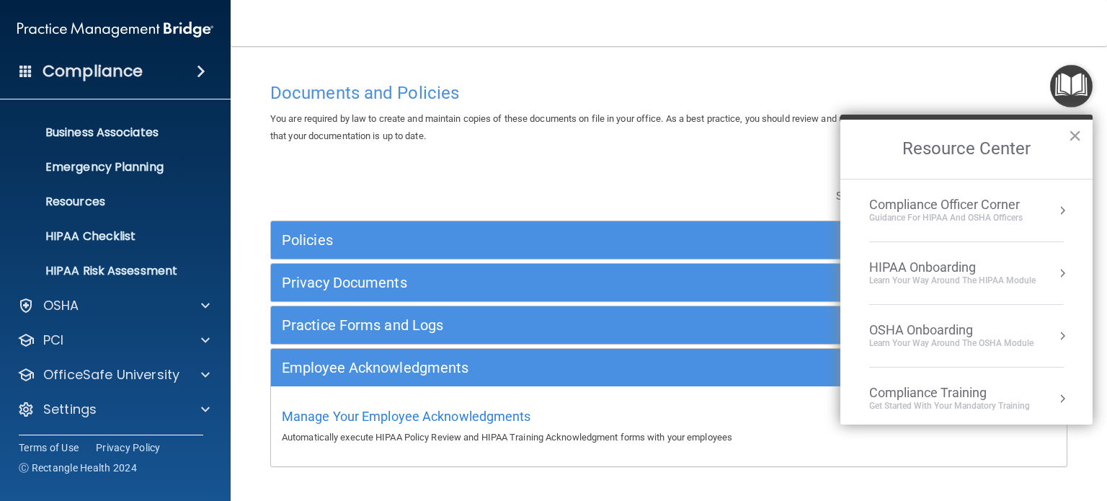
scroll to position [141, 0]
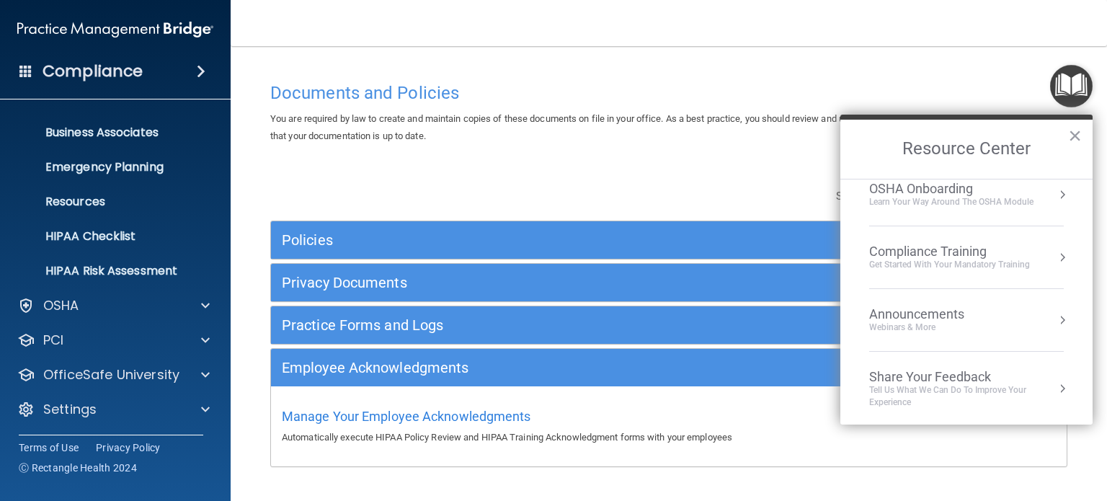
click at [919, 202] on div "Learn your way around the OSHA module" at bounding box center [951, 202] width 164 height 12
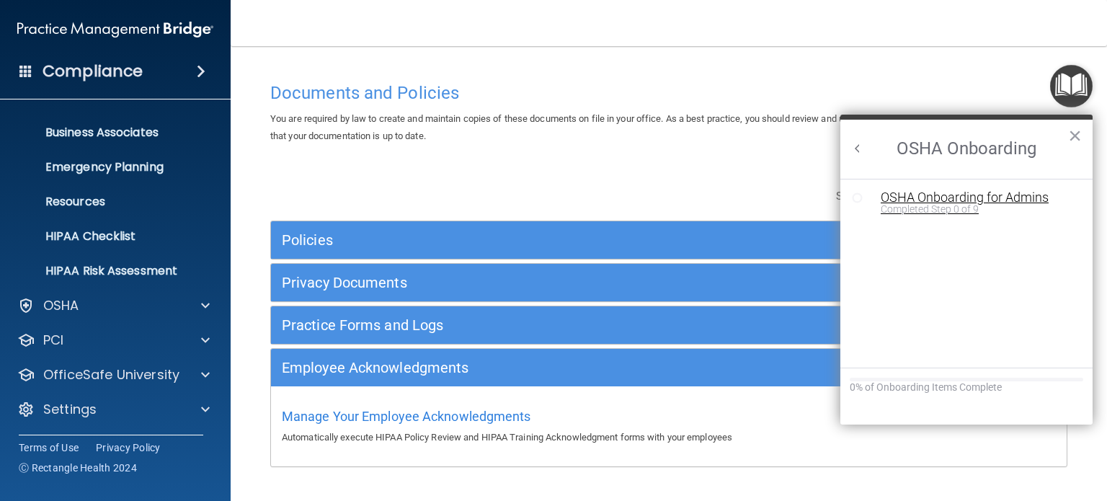
scroll to position [0, 0]
click at [856, 140] on h2 "OSHA Onboarding" at bounding box center [966, 149] width 252 height 59
click at [854, 151] on button "Back to Resource Center Home" at bounding box center [857, 148] width 14 height 14
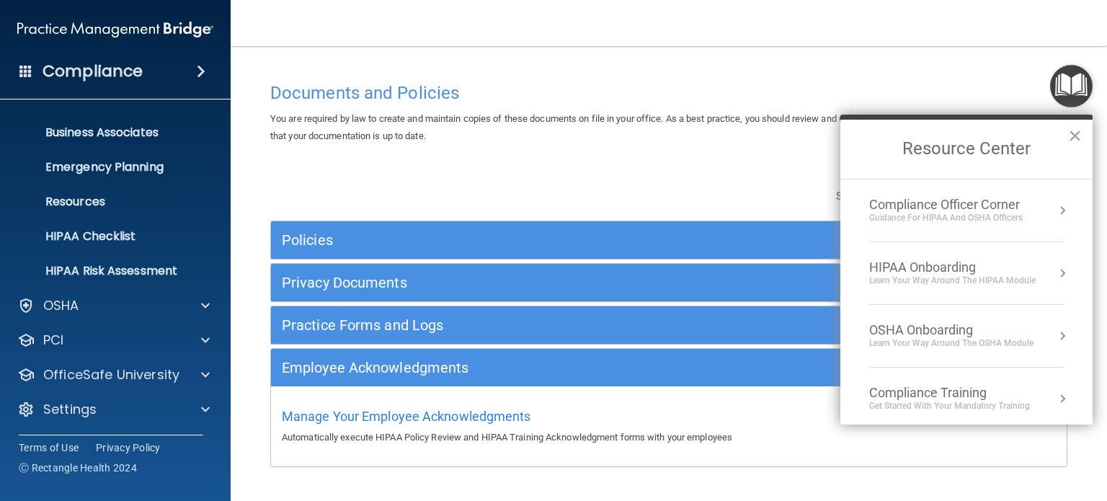
click at [951, 272] on div "HIPAA Onboarding" at bounding box center [952, 267] width 166 height 16
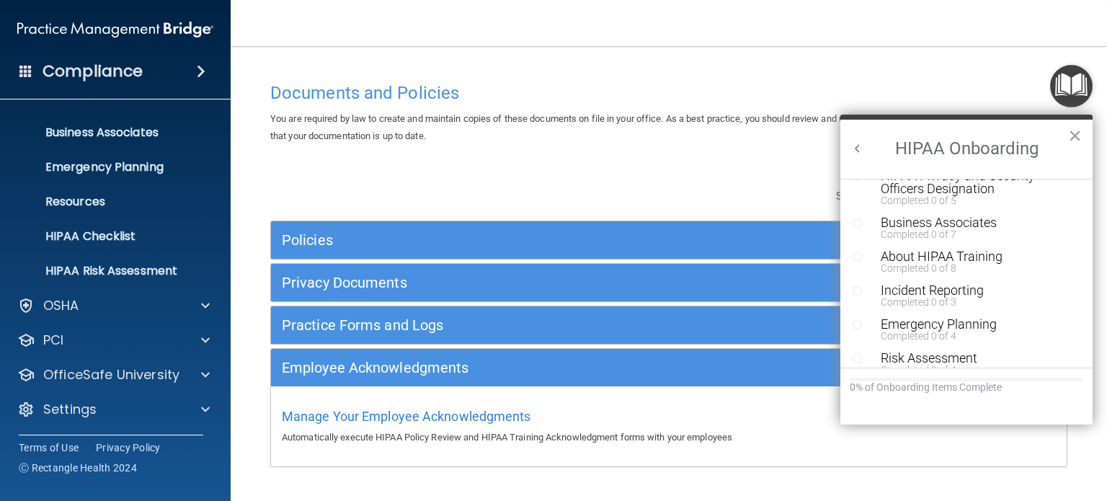
scroll to position [255, 0]
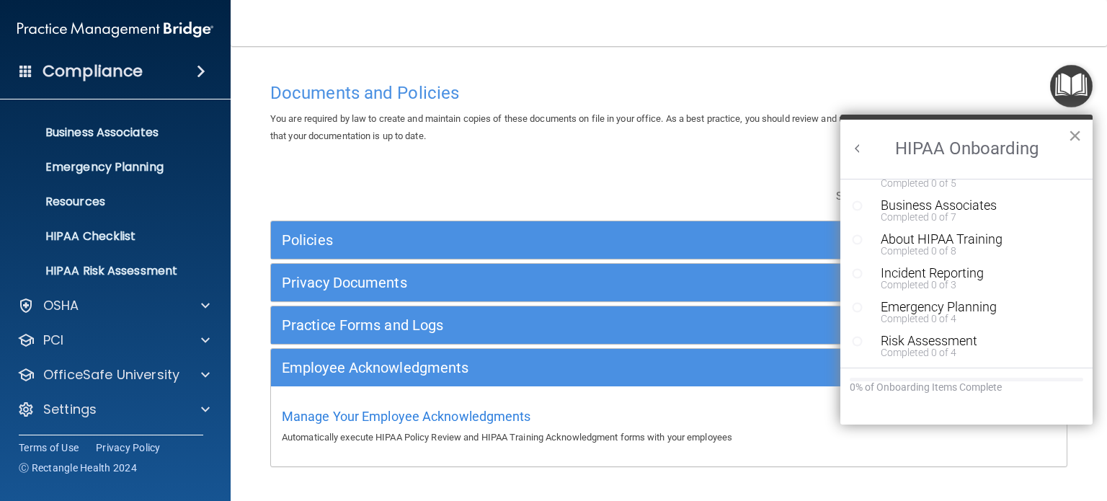
click at [1072, 127] on button "×" at bounding box center [1075, 135] width 14 height 23
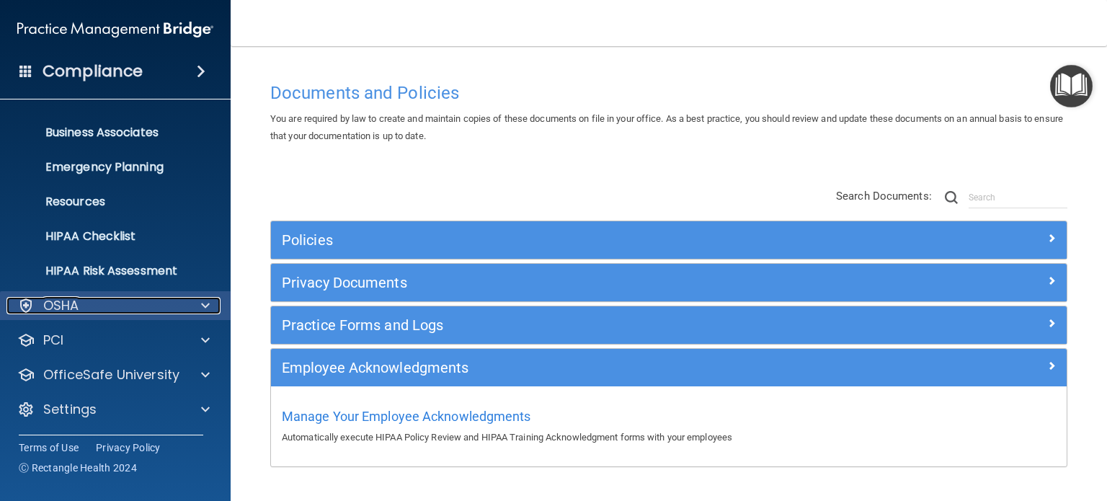
click at [78, 305] on p "OSHA" at bounding box center [61, 305] width 36 height 17
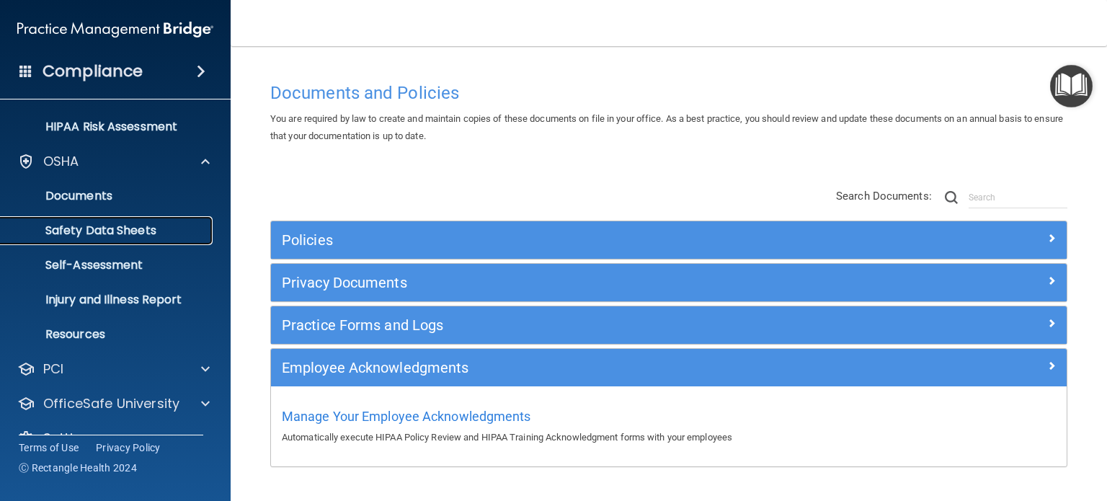
click at [121, 235] on p "Safety Data Sheets" at bounding box center [107, 230] width 197 height 14
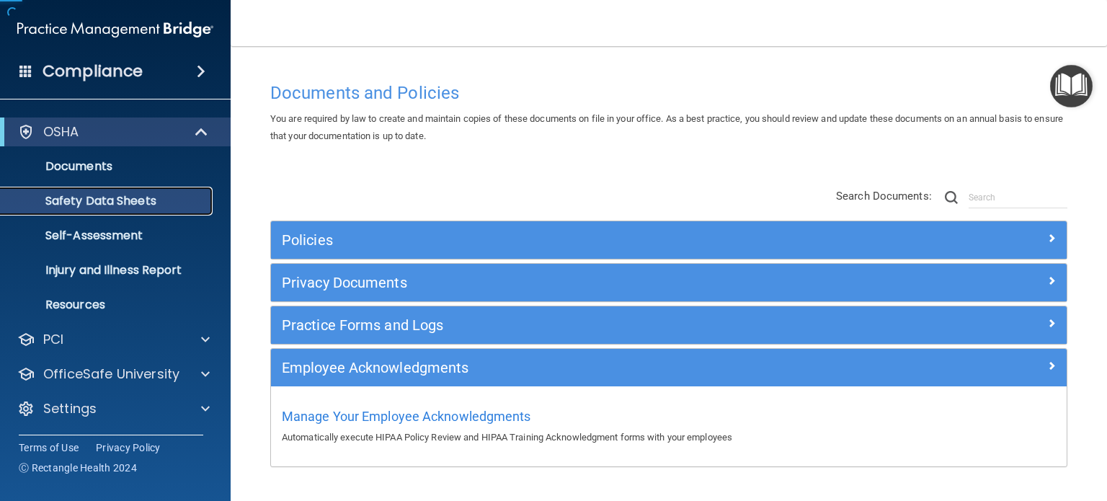
scroll to position [27, 0]
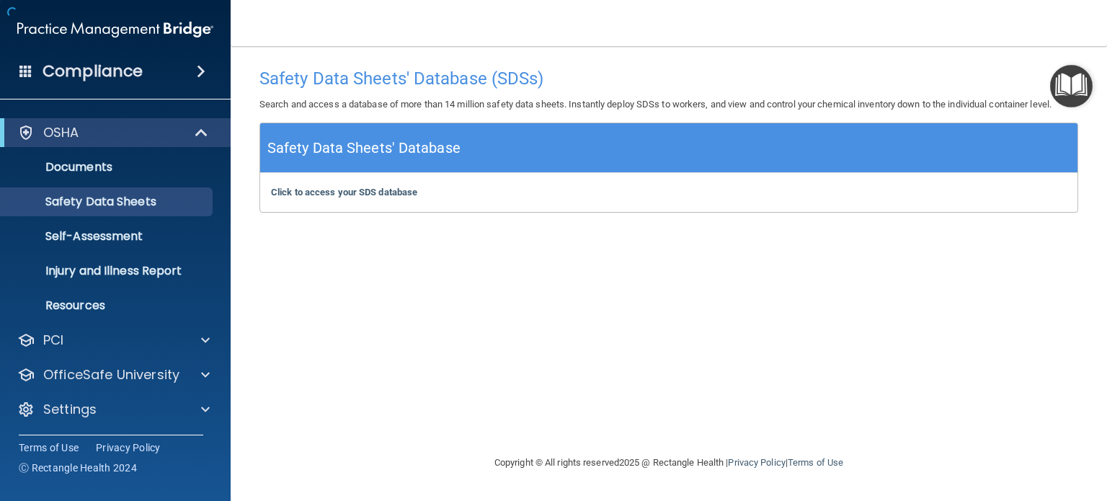
click at [390, 199] on div "Click to access your SDS database Click to access your SDS database" at bounding box center [668, 192] width 817 height 39
click at [389, 197] on b "Click to access your SDS database" at bounding box center [344, 192] width 146 height 11
